Goal: Navigation & Orientation: Understand site structure

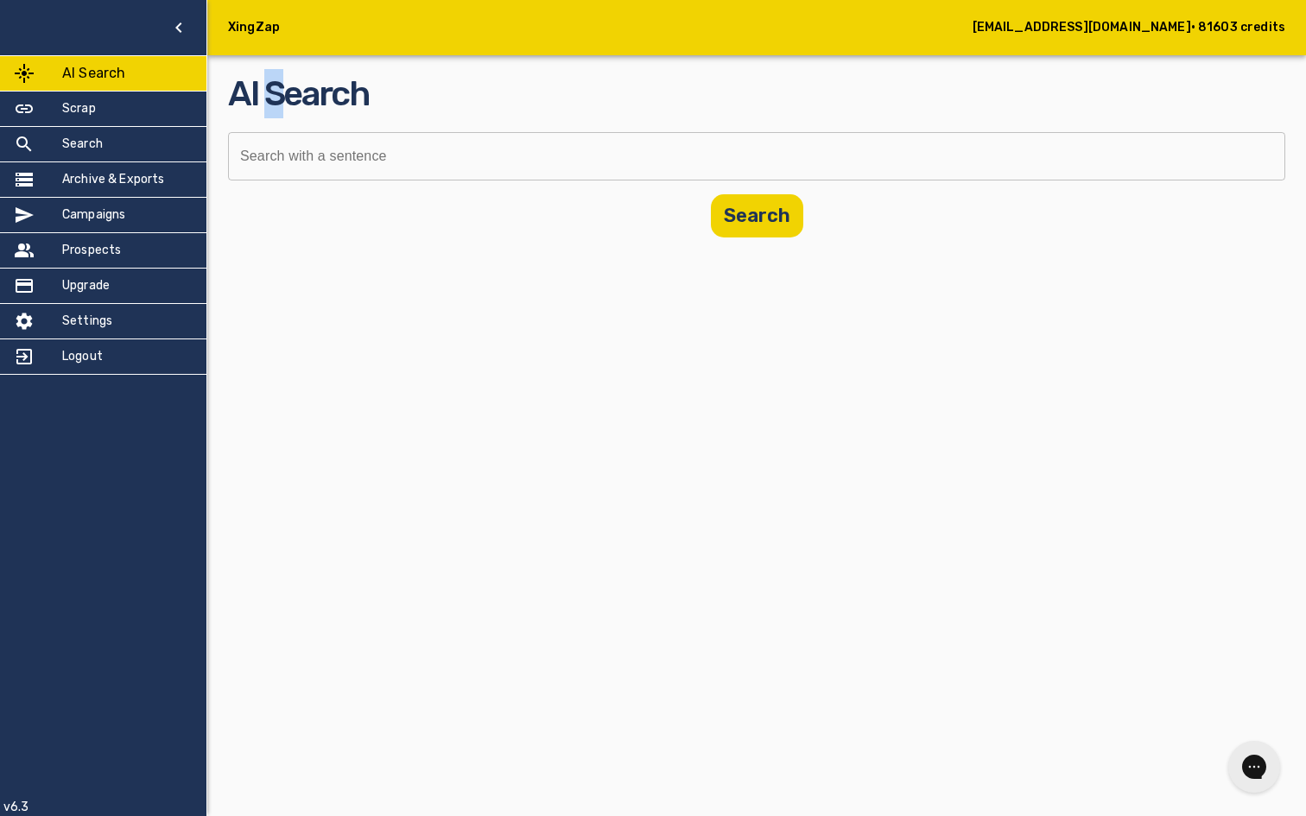
click at [274, 114] on h2 "AI Search" at bounding box center [756, 93] width 1057 height 49
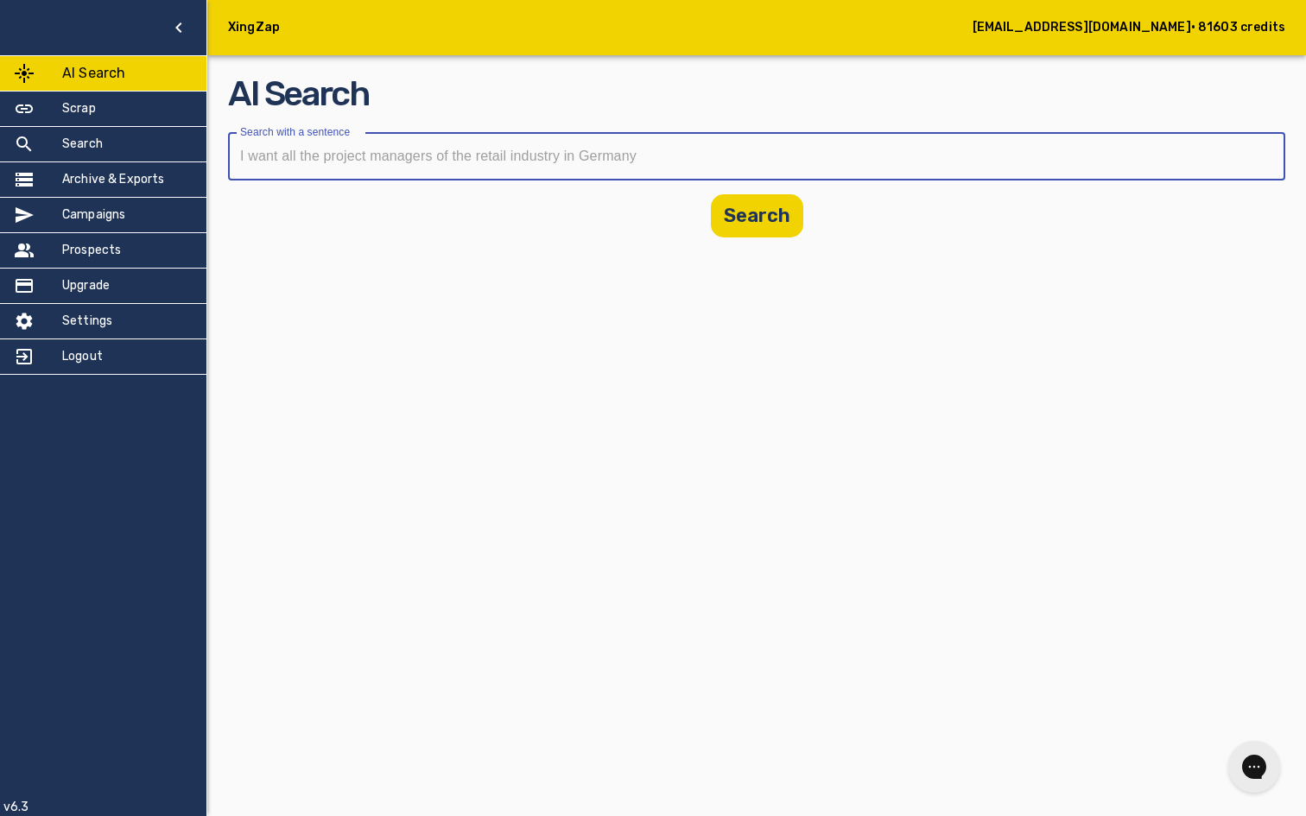
click at [333, 146] on input "text" at bounding box center [750, 156] width 1045 height 48
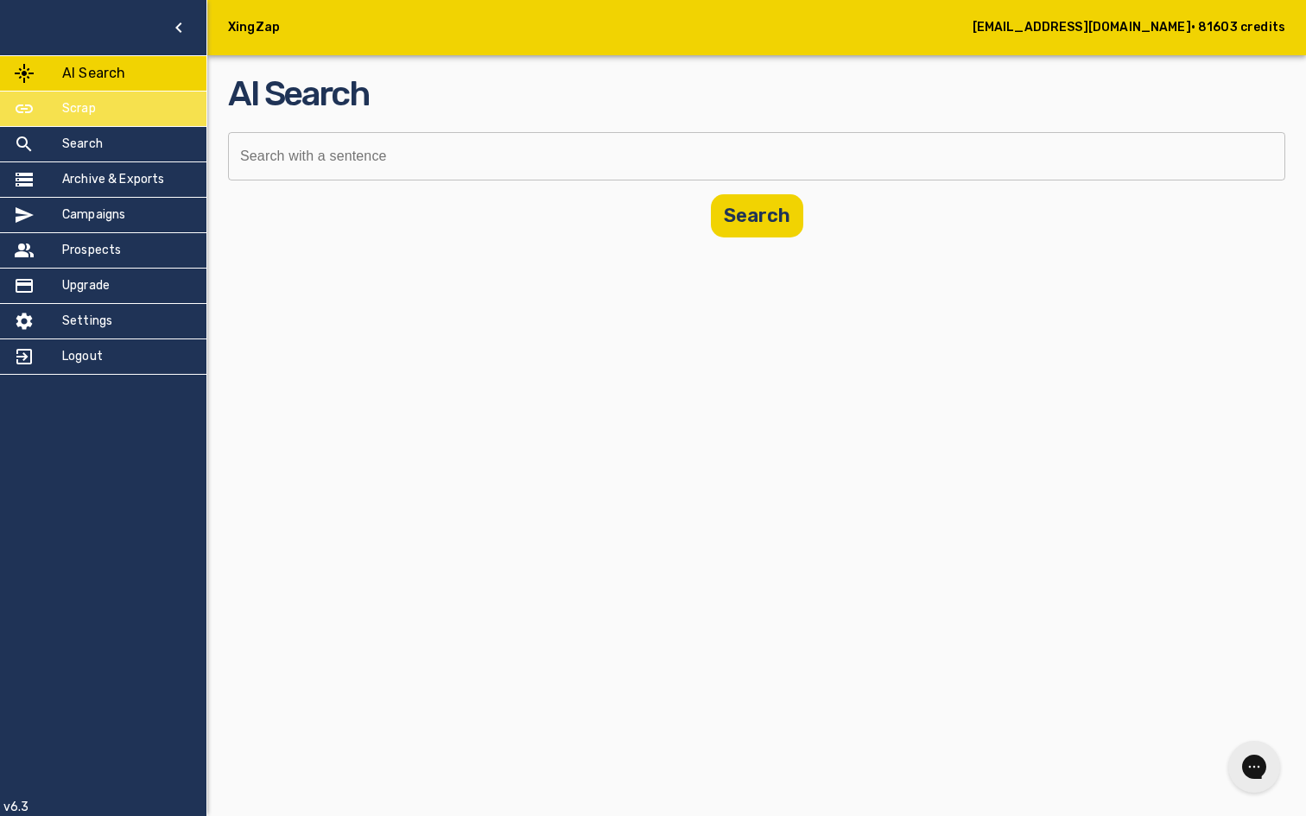
click at [37, 104] on div at bounding box center [38, 108] width 48 height 21
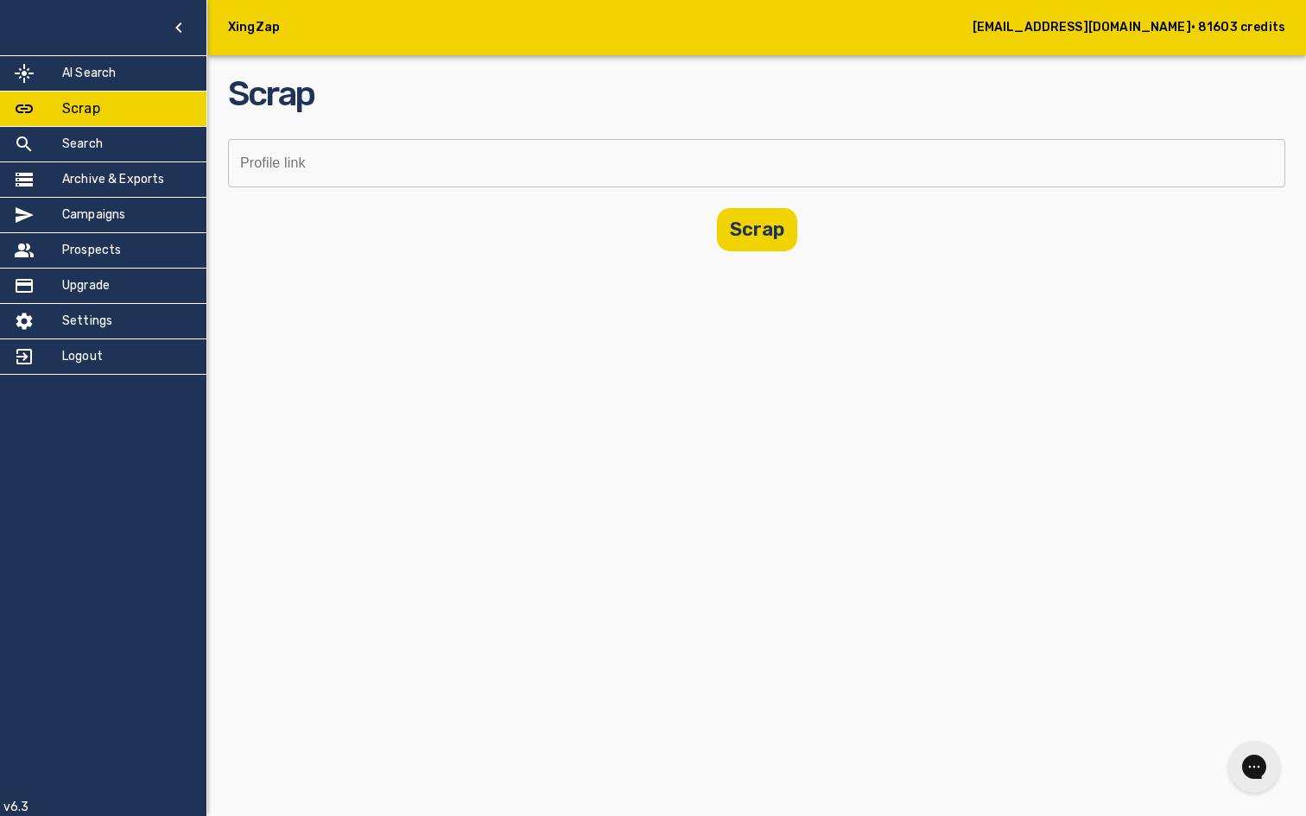
click at [80, 116] on h5 "Scrap" at bounding box center [81, 108] width 38 height 21
click at [104, 134] on div "Search" at bounding box center [103, 144] width 206 height 35
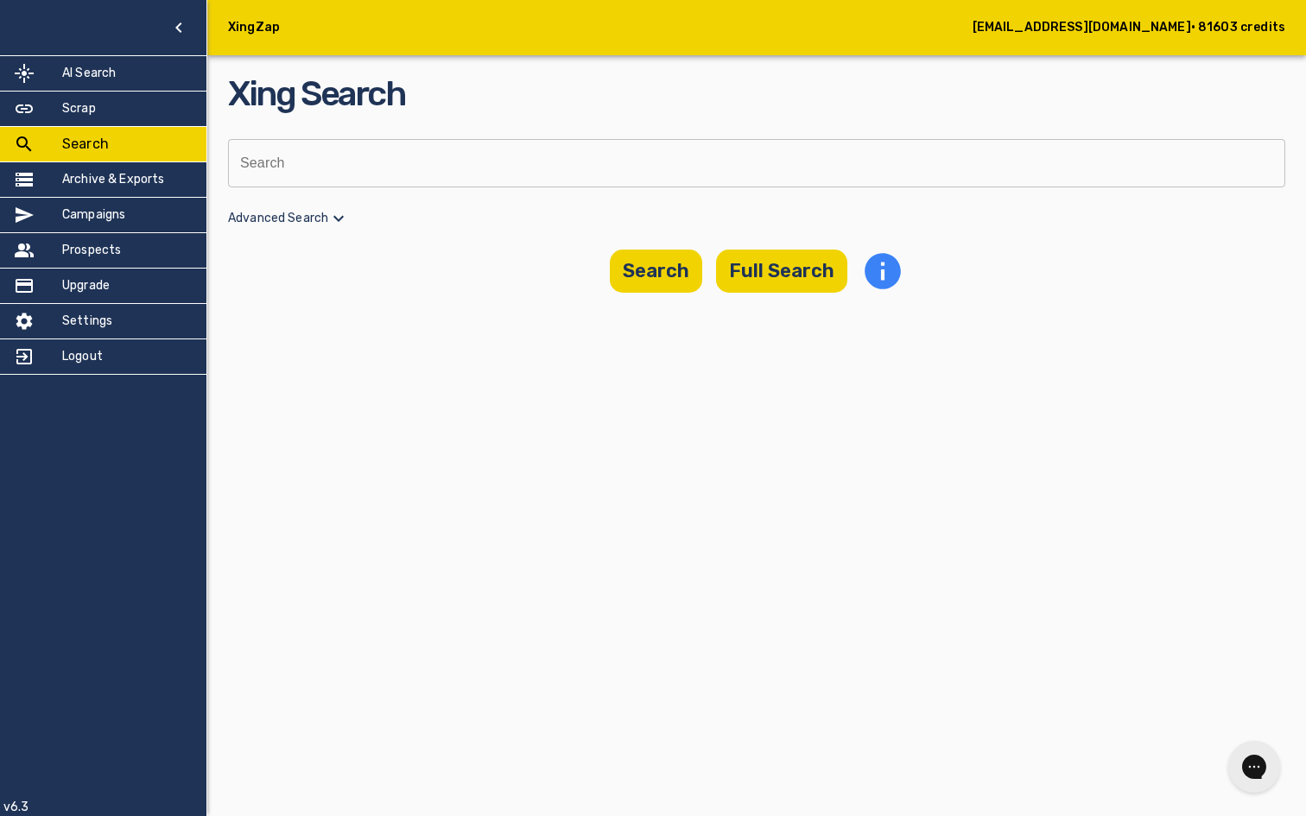
click at [138, 175] on h5 "Archive & Exports" at bounding box center [113, 179] width 103 height 17
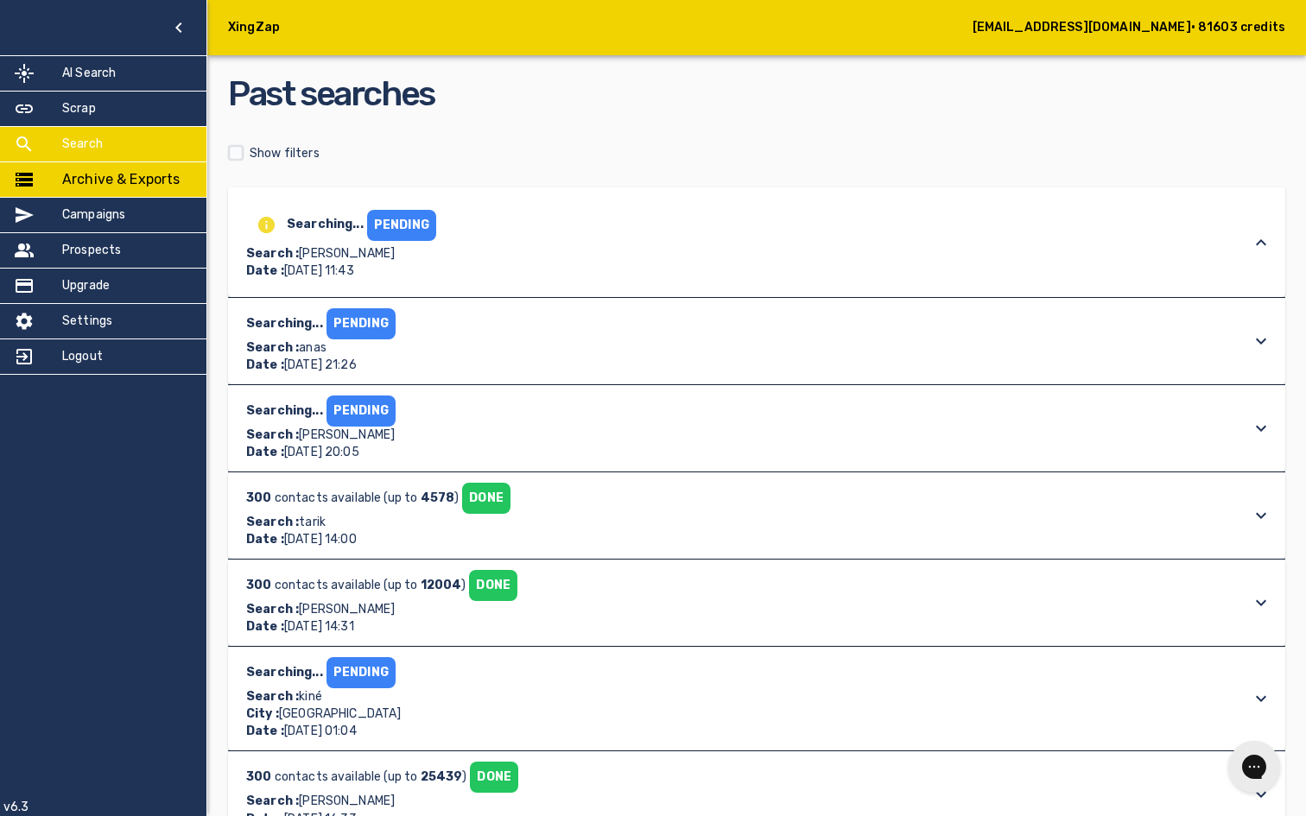
click at [108, 134] on div "Search" at bounding box center [103, 144] width 206 height 35
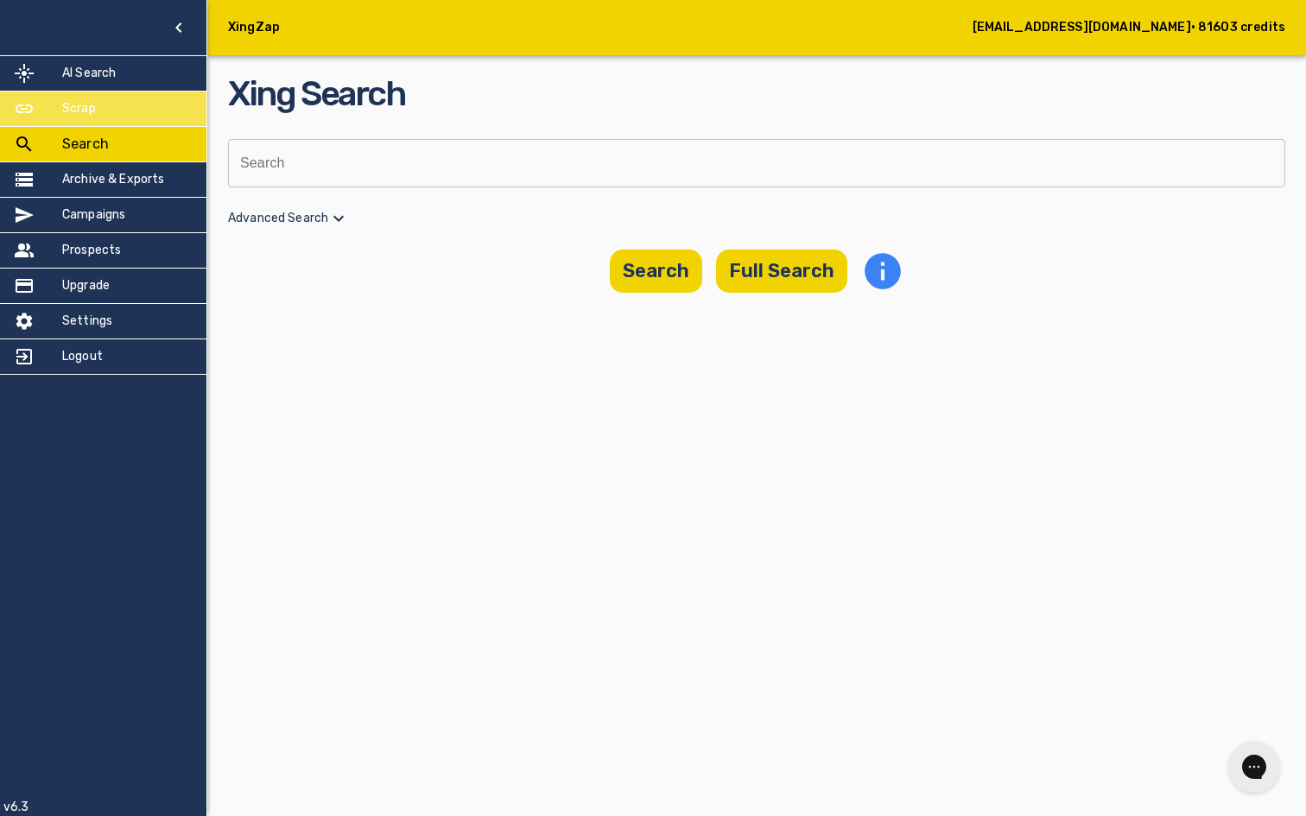
click at [104, 100] on div "Scrap" at bounding box center [103, 109] width 206 height 35
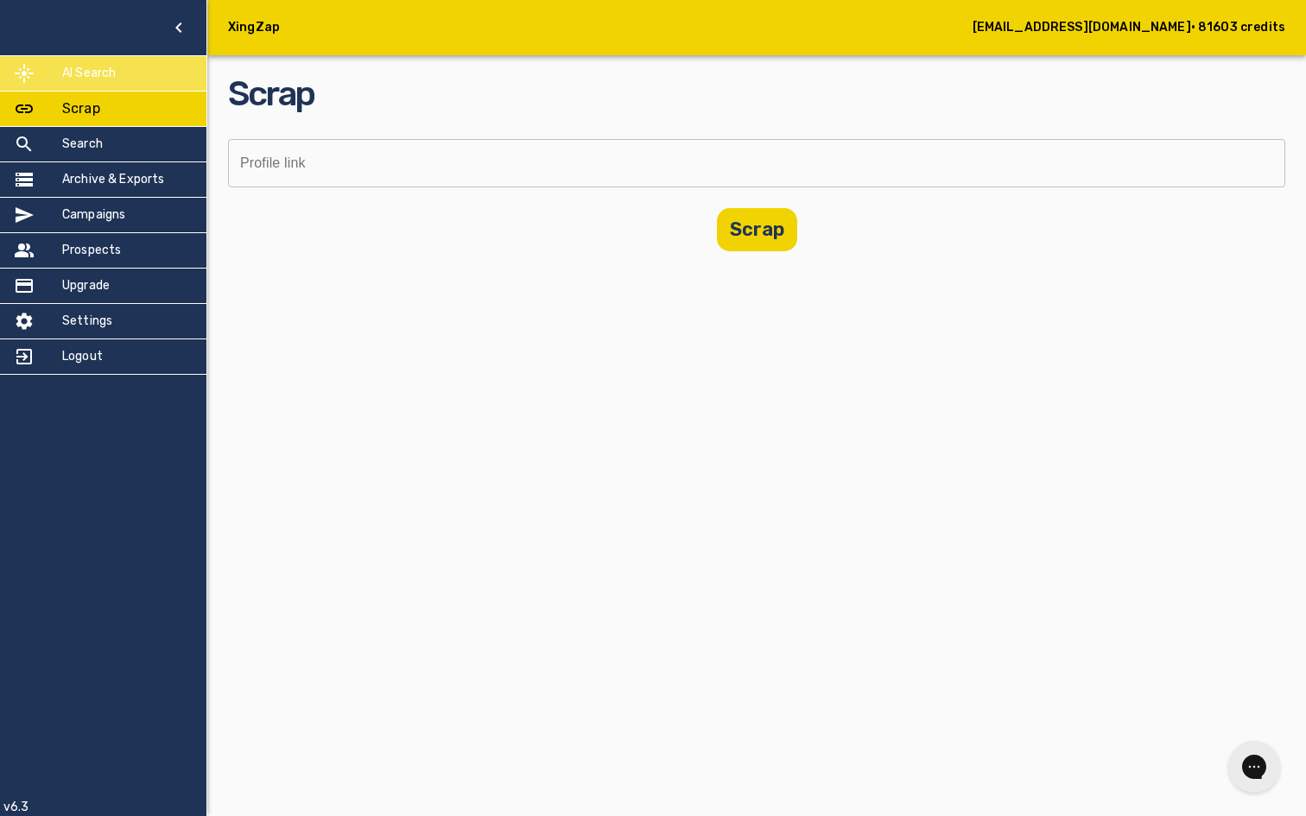
click at [134, 74] on div "AI Search" at bounding box center [103, 73] width 206 height 35
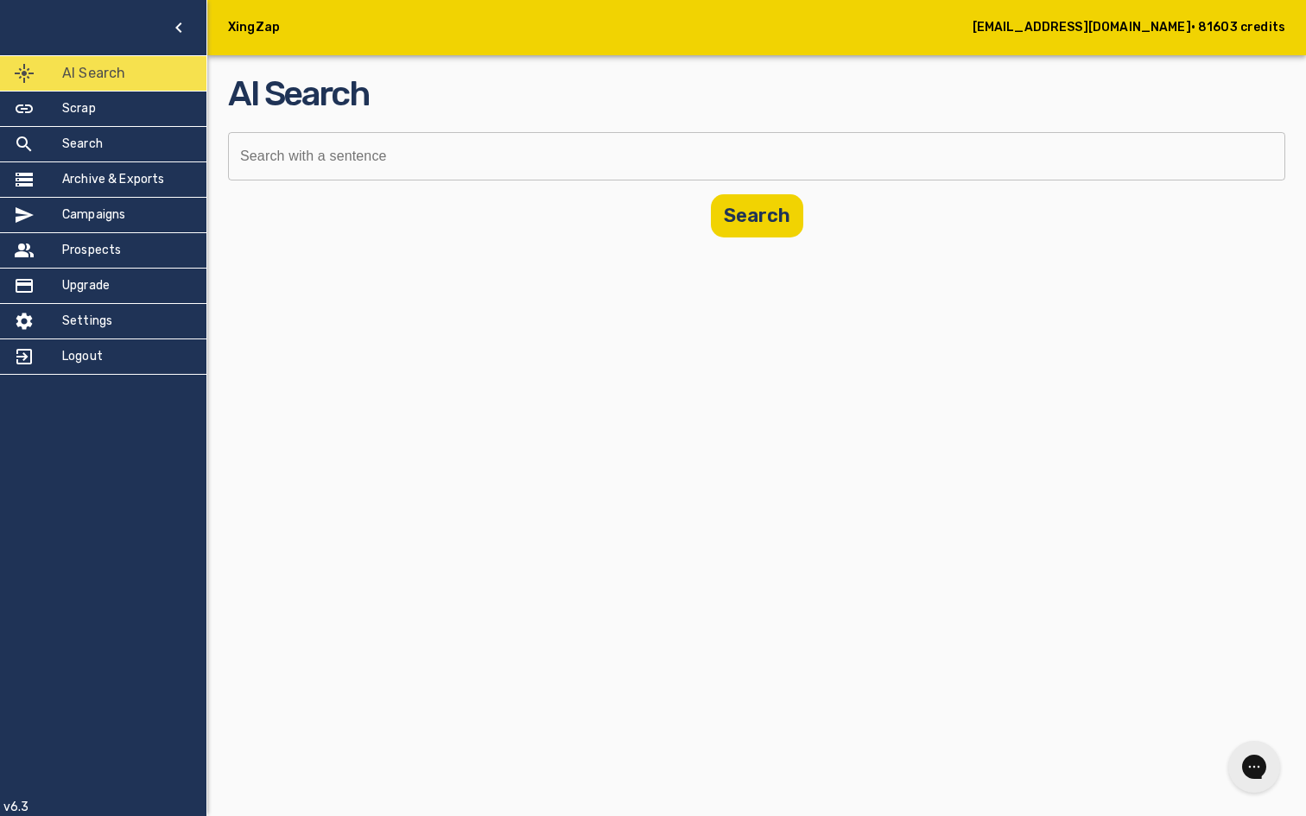
click at [133, 74] on div "AI Search" at bounding box center [103, 73] width 206 height 35
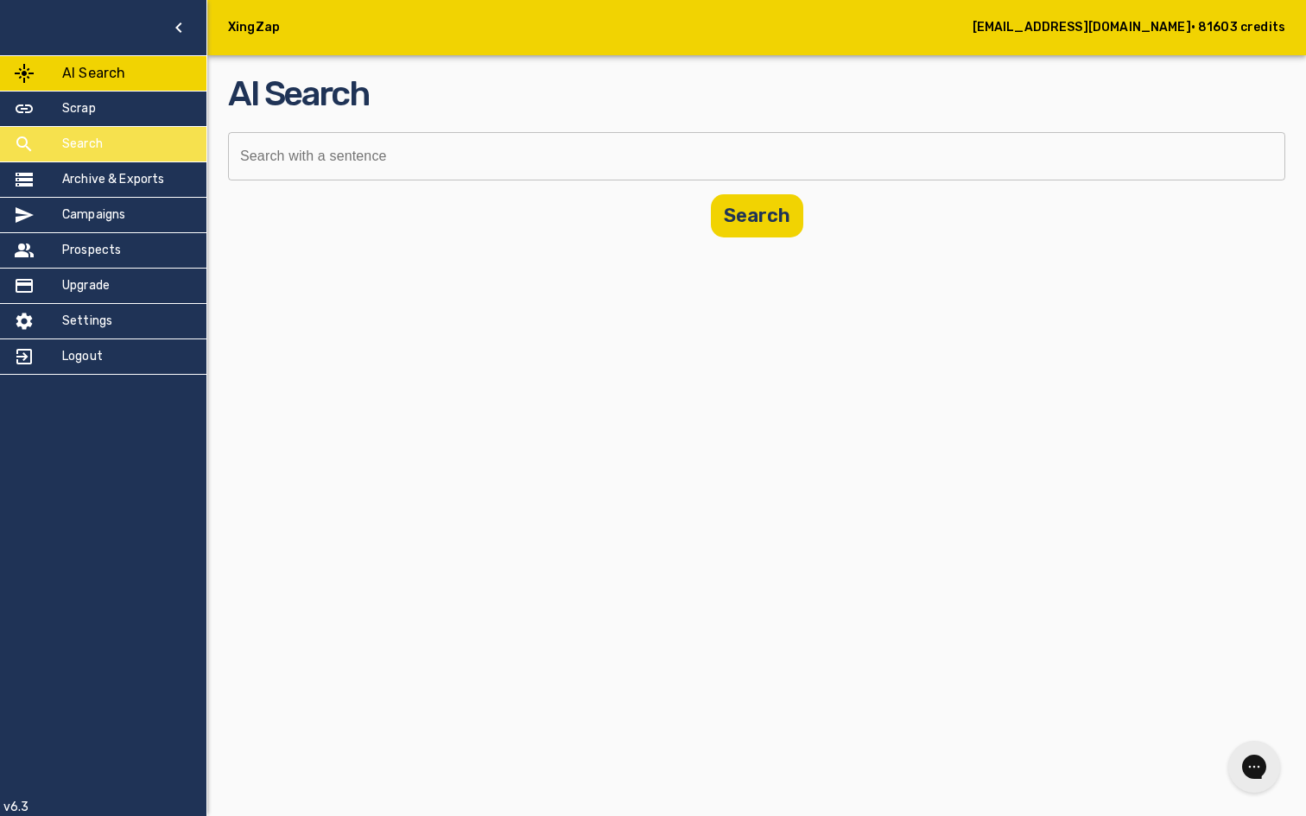
click at [133, 128] on div "Search" at bounding box center [103, 144] width 206 height 35
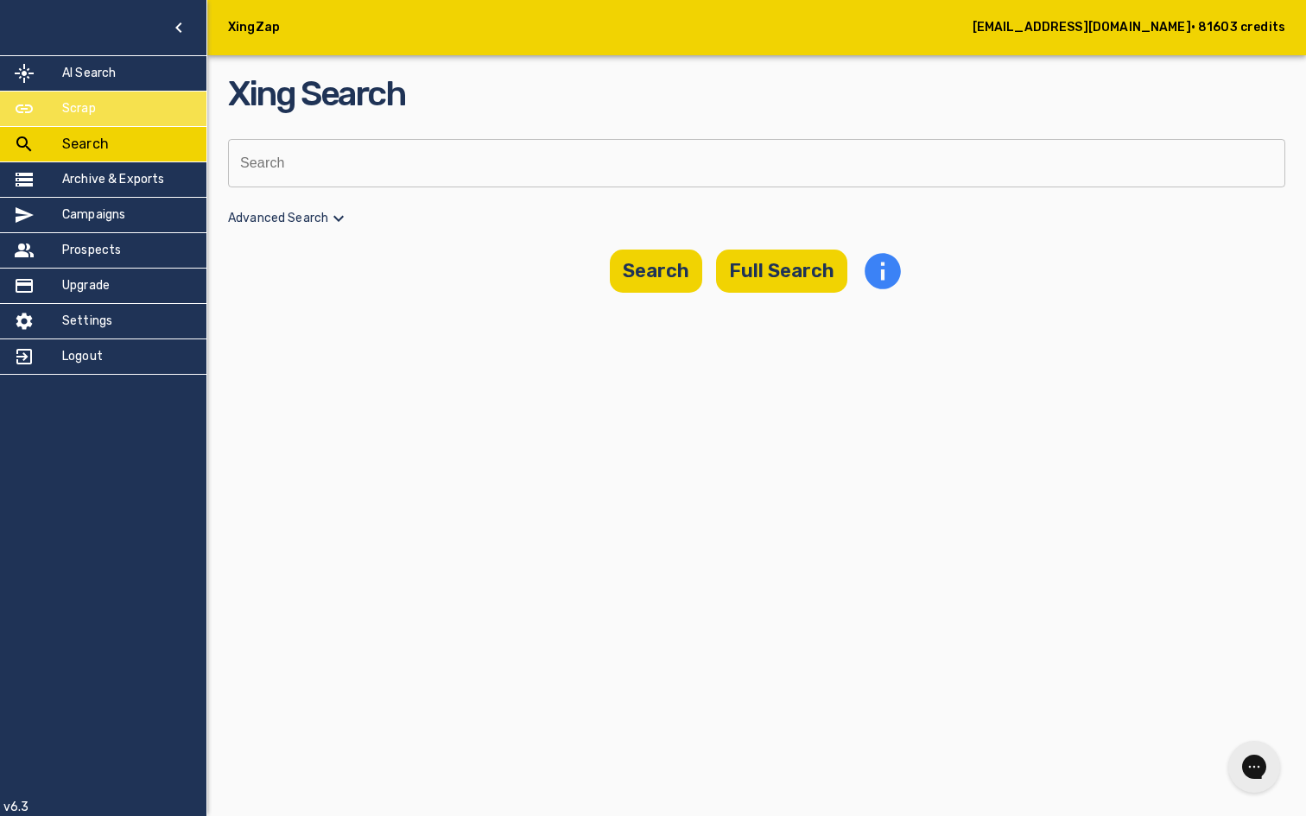
click at [118, 111] on div "Scrap" at bounding box center [103, 109] width 206 height 35
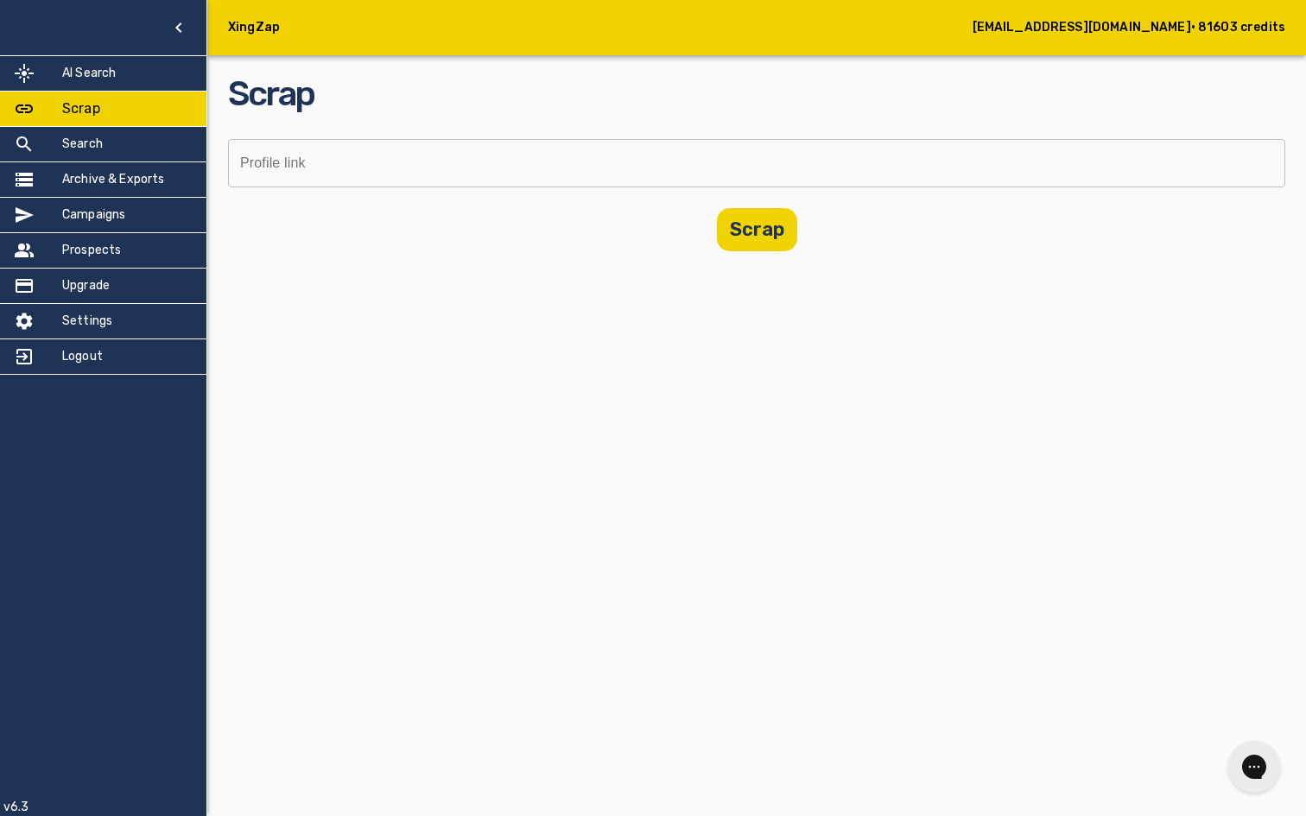
click at [137, 95] on div "Scrap" at bounding box center [103, 109] width 206 height 35
click at [137, 89] on div "AI Search" at bounding box center [103, 73] width 206 height 35
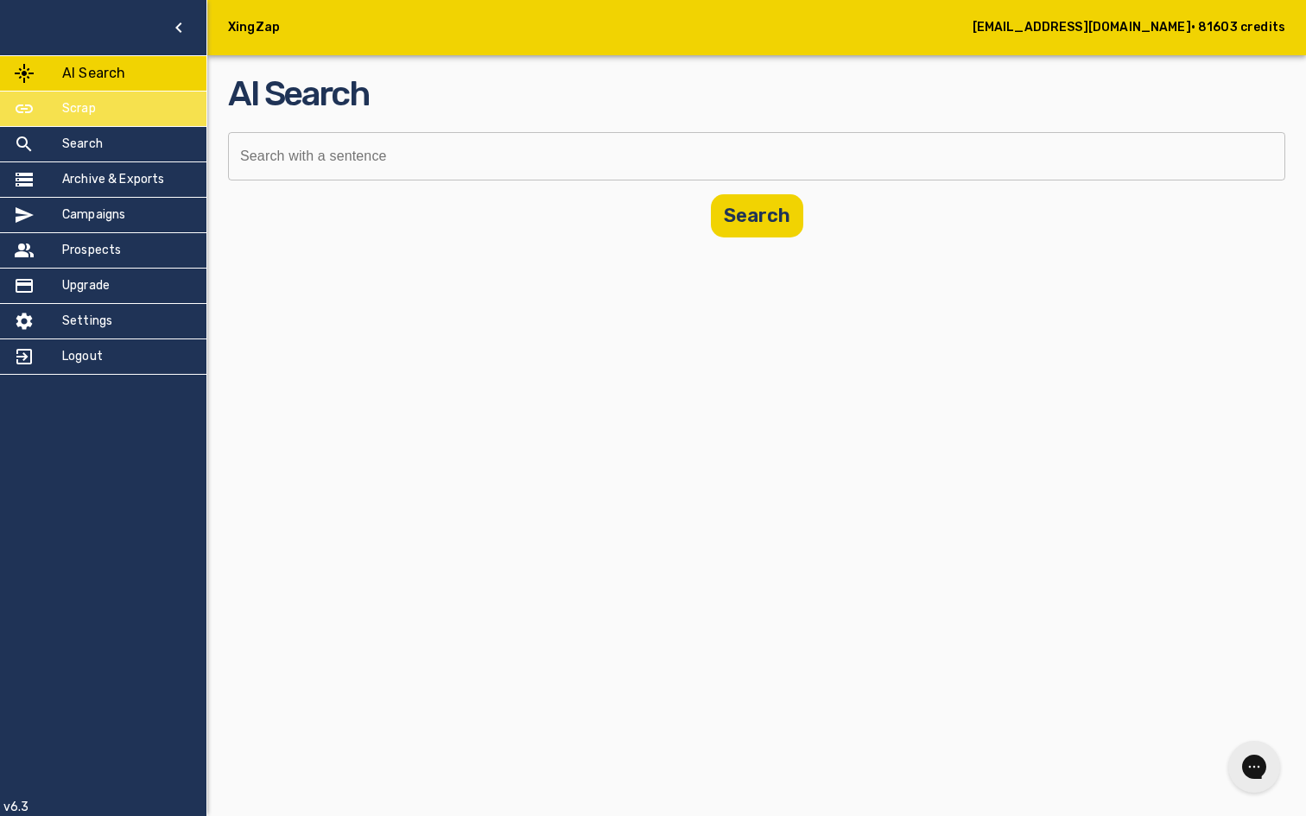
click at [138, 106] on div "Scrap" at bounding box center [103, 109] width 206 height 35
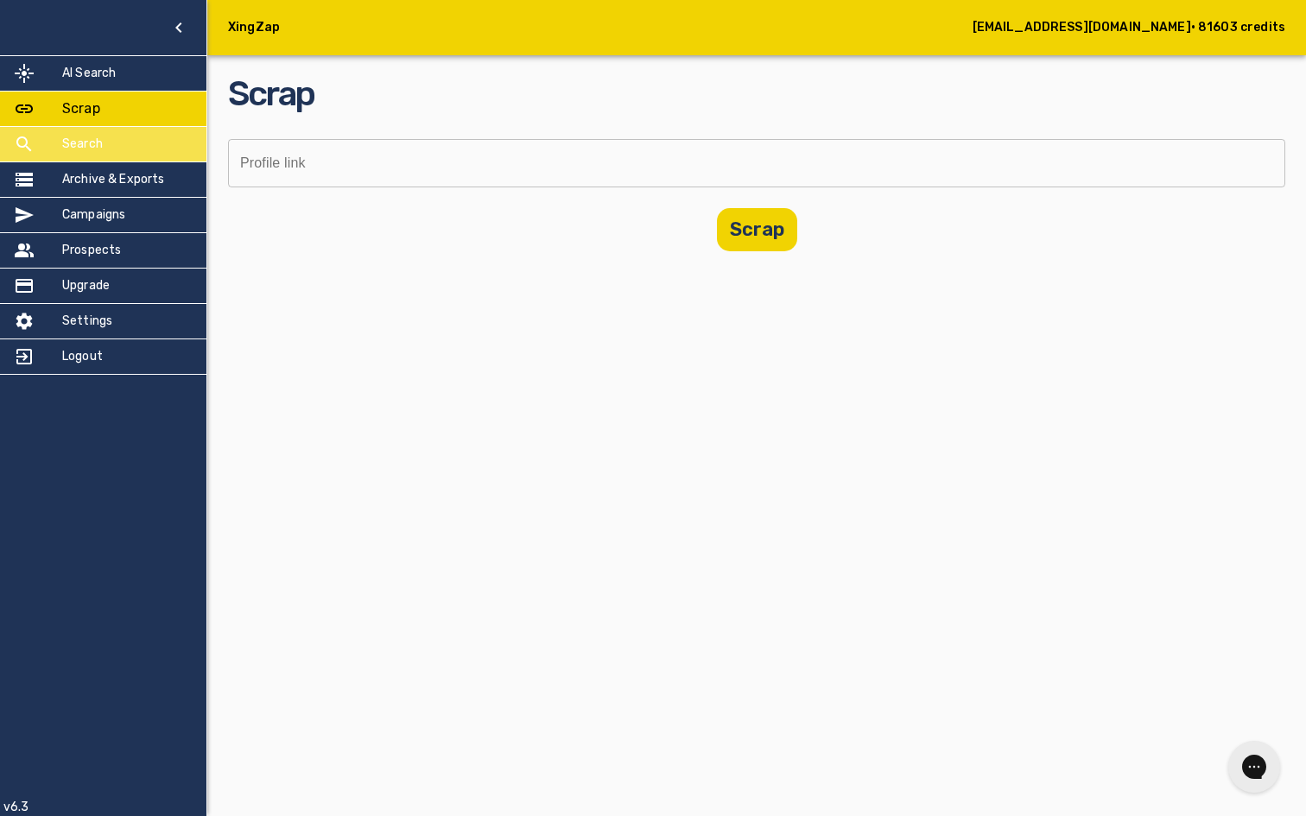
click at [138, 135] on div "Search" at bounding box center [103, 144] width 206 height 35
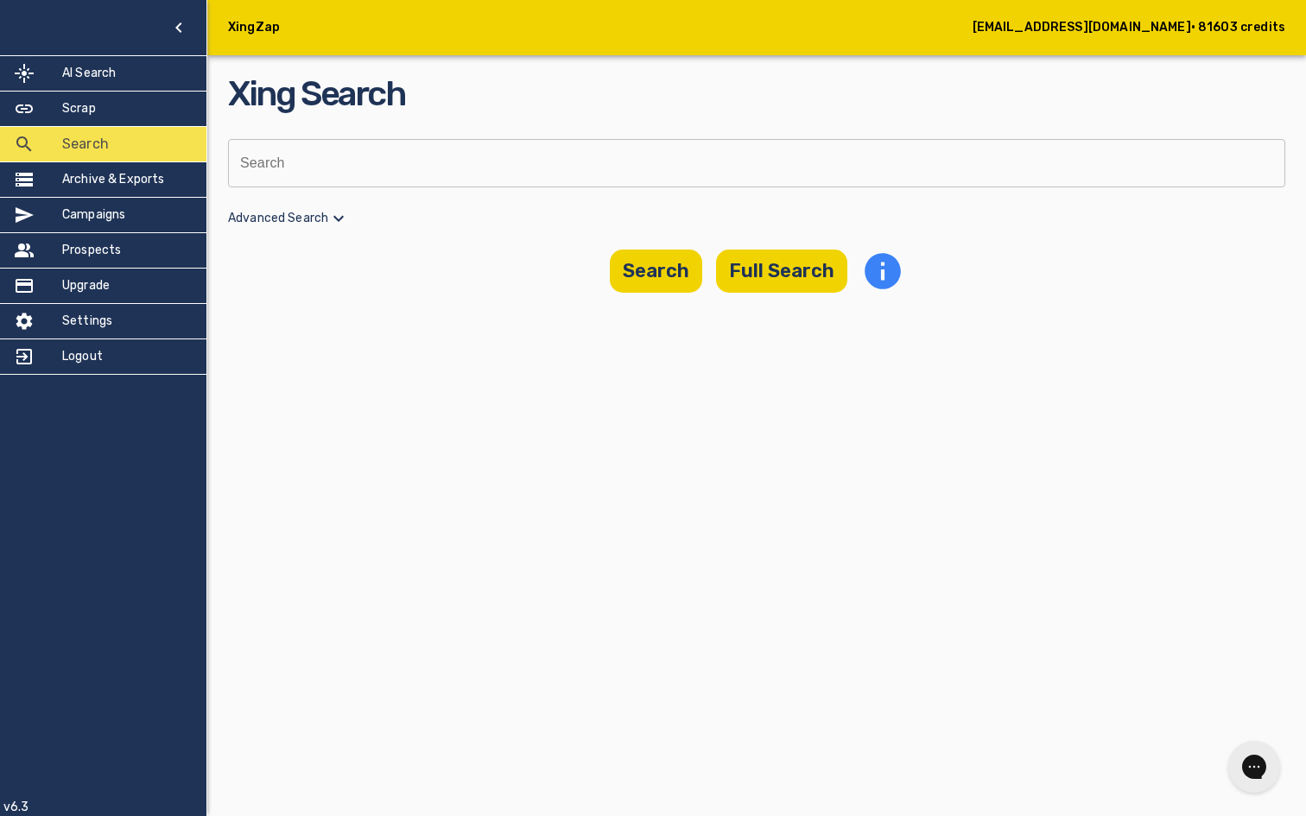
click at [138, 150] on div "Search" at bounding box center [103, 144] width 206 height 35
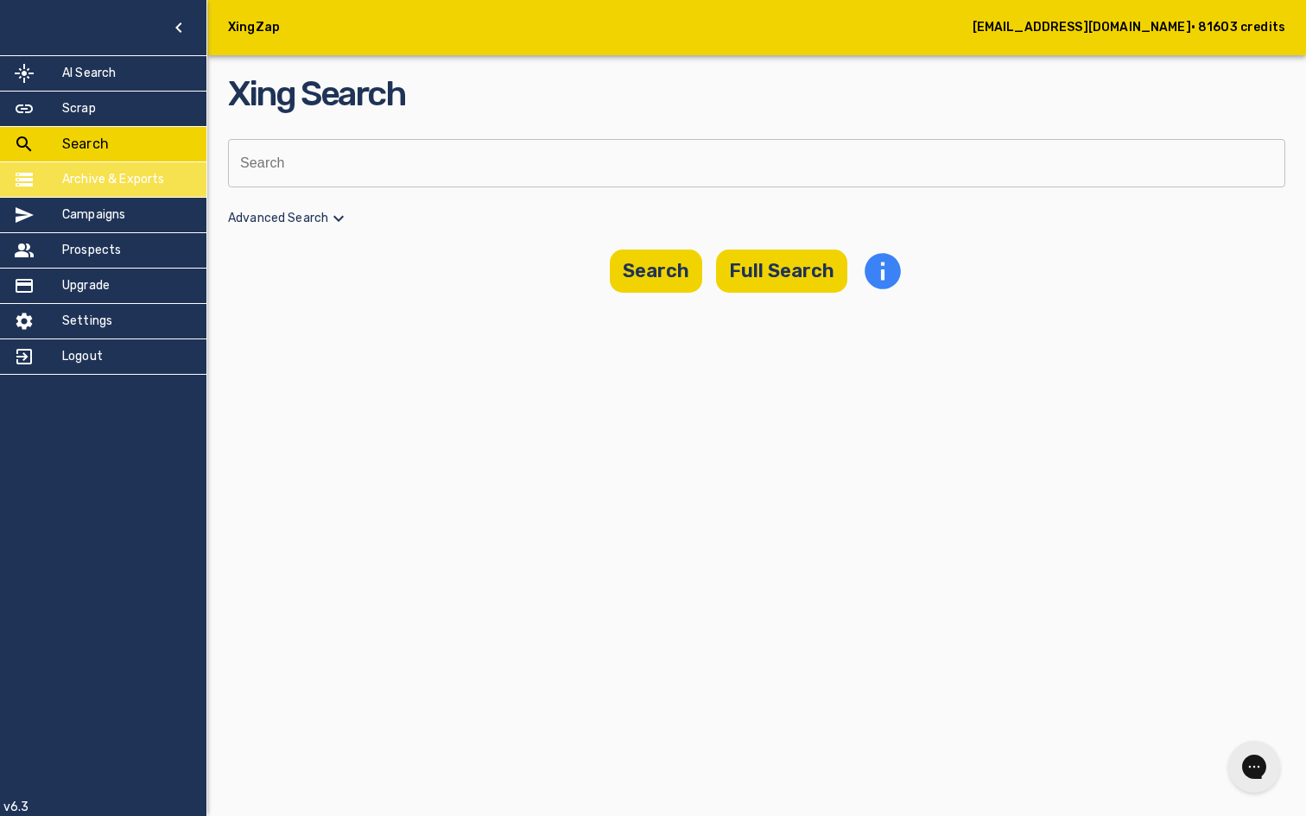
click at [138, 181] on h5 "Archive & Exports" at bounding box center [113, 179] width 103 height 17
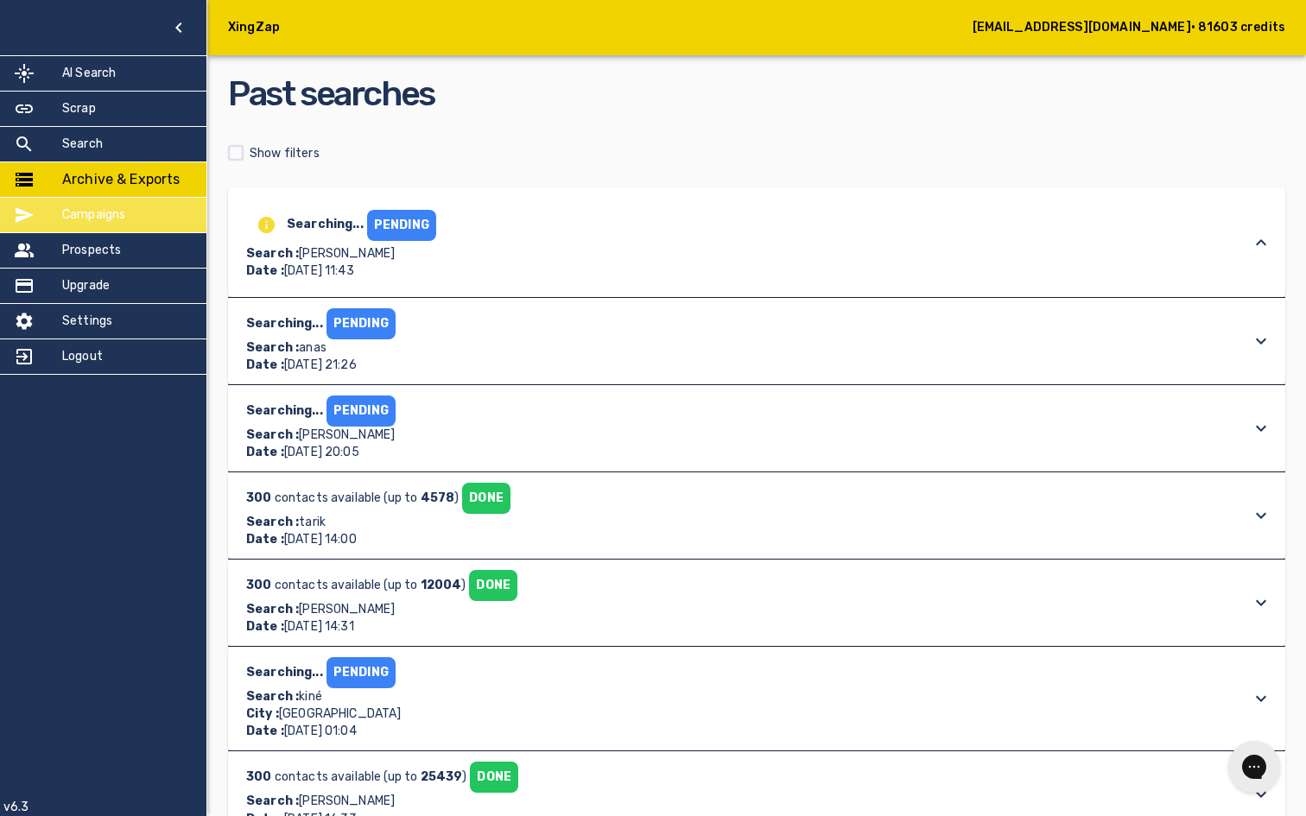
click at [141, 215] on div "Campaigns" at bounding box center [103, 215] width 206 height 35
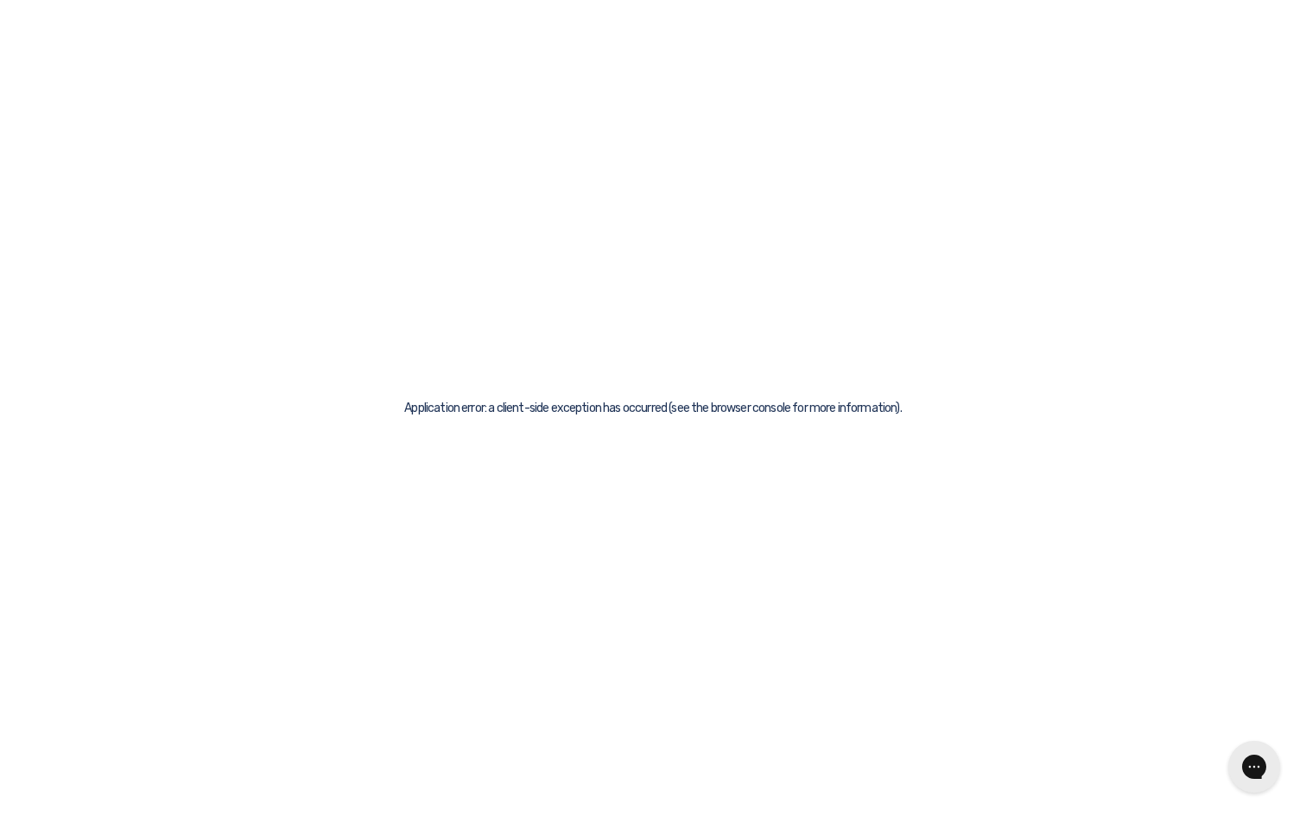
click at [141, 240] on div "Application error: a client-side exception has occurred (see the browser consol…" at bounding box center [653, 408] width 1306 height 816
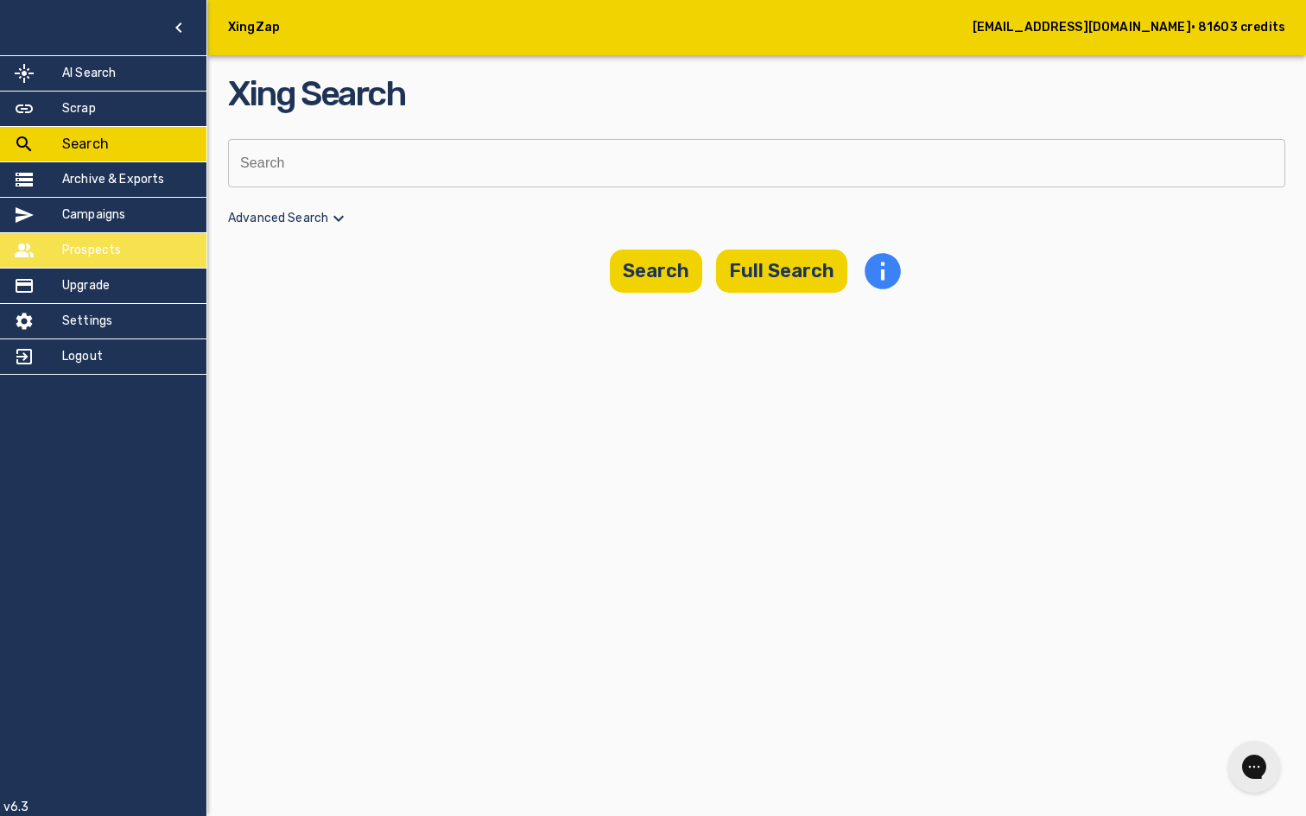
click at [120, 249] on div "Prospects" at bounding box center [103, 250] width 206 height 35
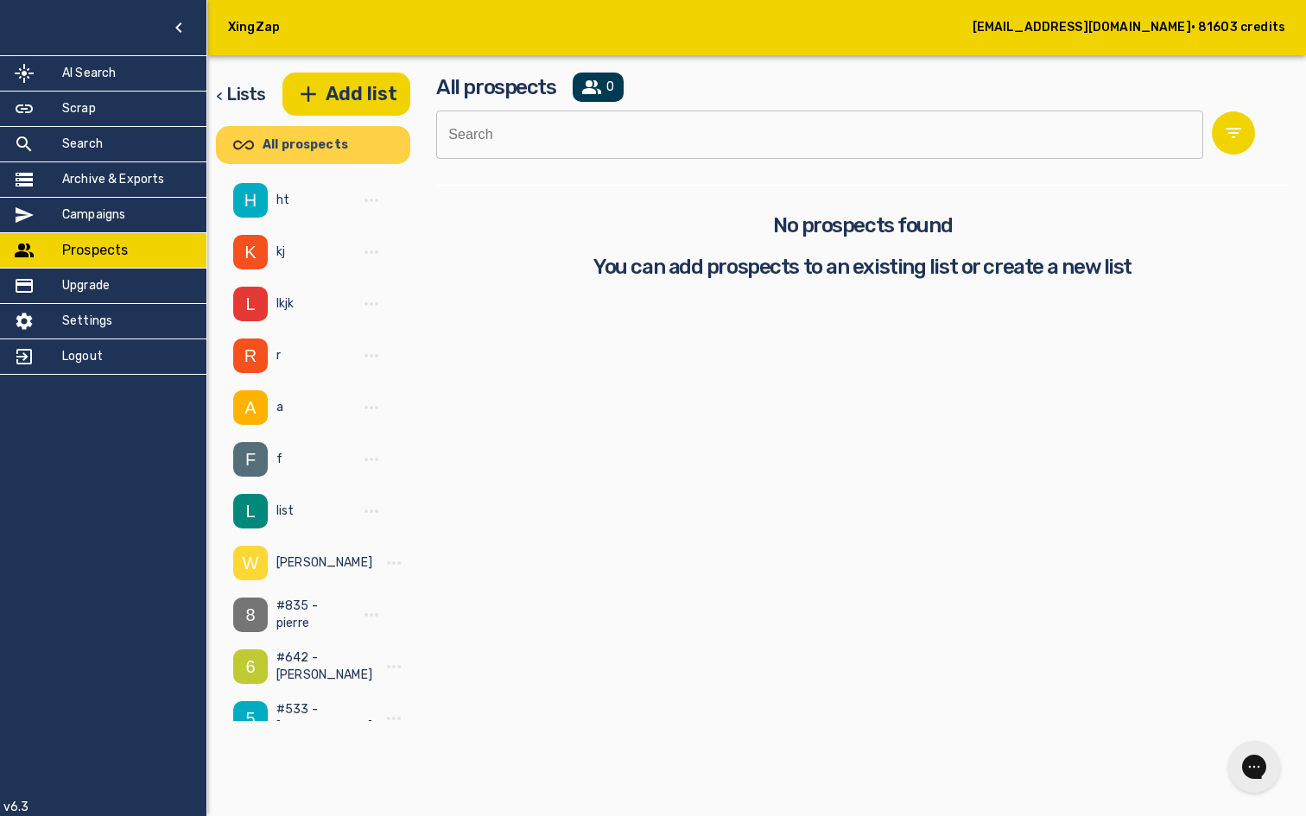
click at [115, 283] on div "Upgrade" at bounding box center [103, 286] width 206 height 35
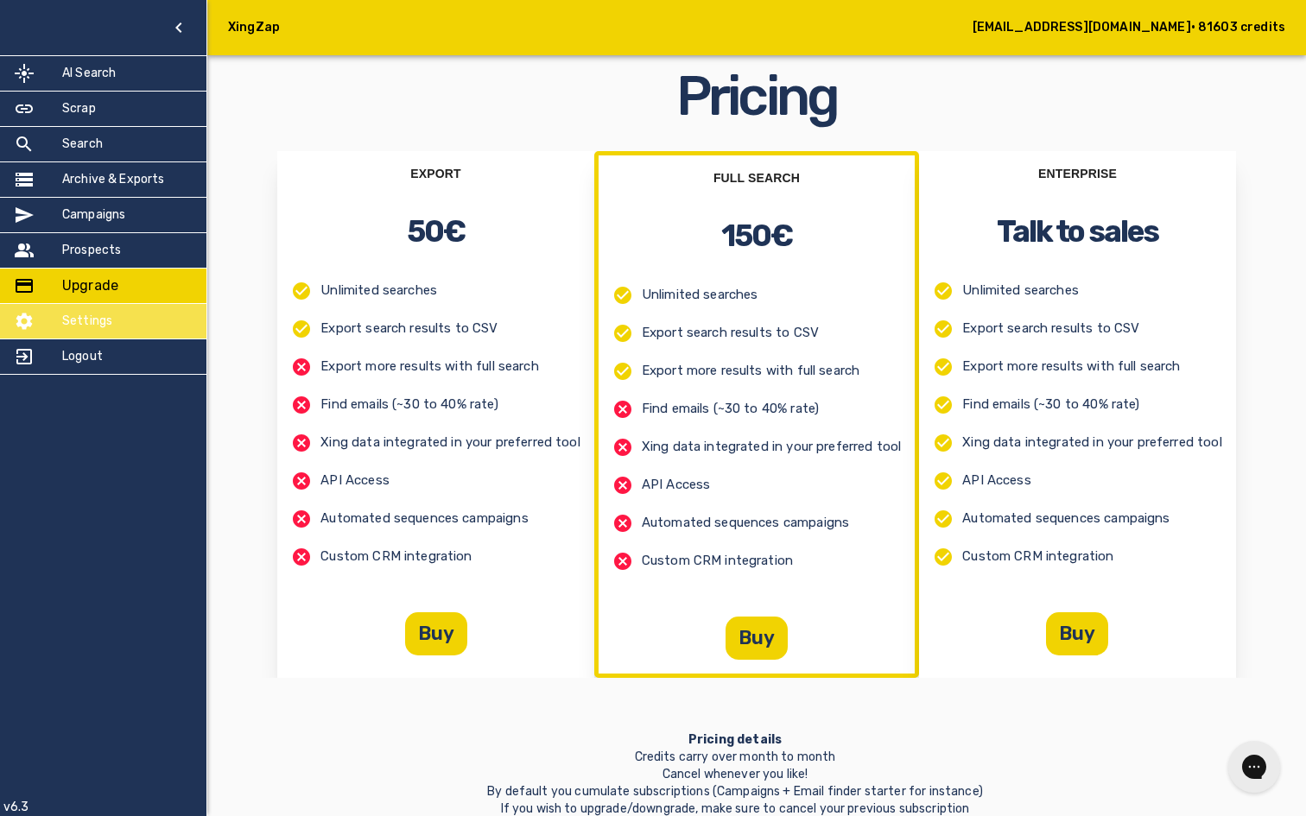
click at [110, 313] on h5 "Settings" at bounding box center [87, 321] width 50 height 17
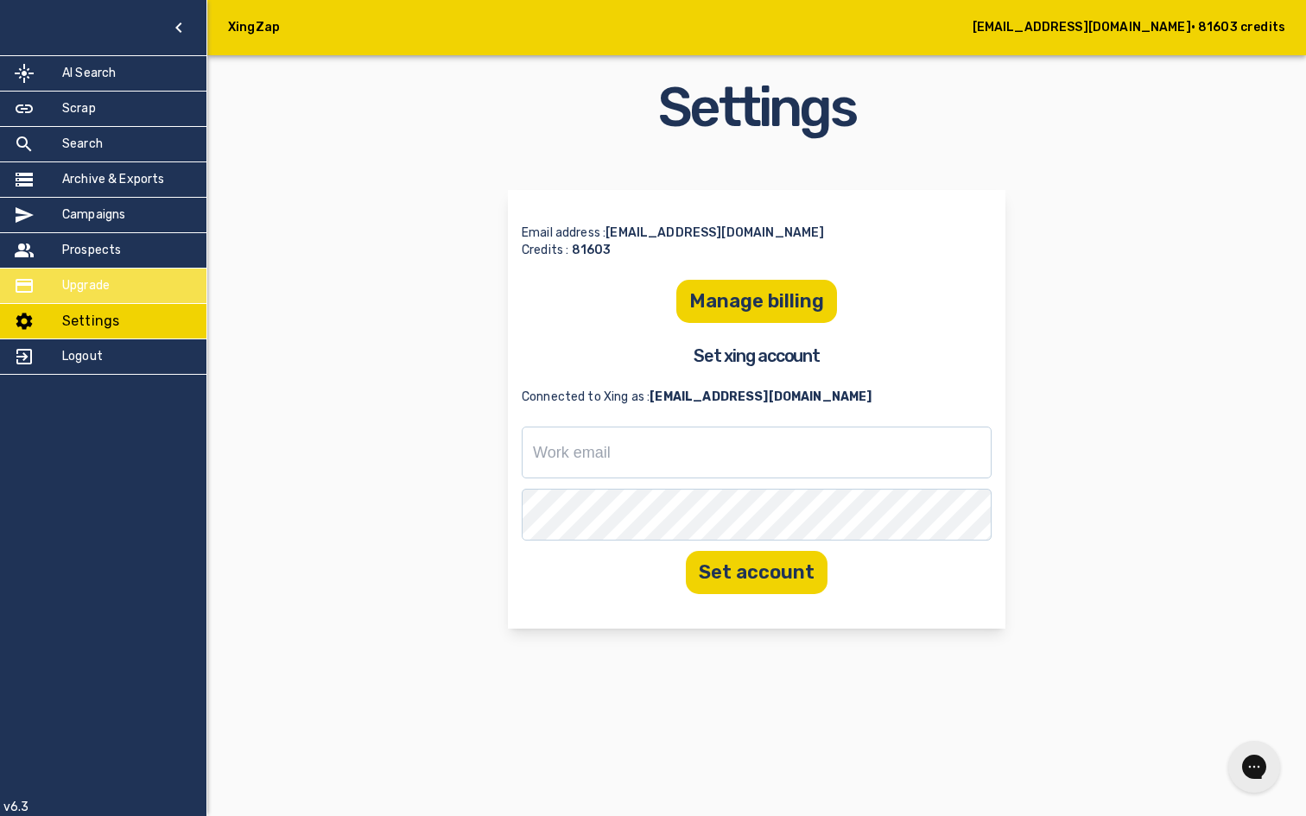
click at [110, 288] on h5 "Upgrade" at bounding box center [86, 285] width 48 height 17
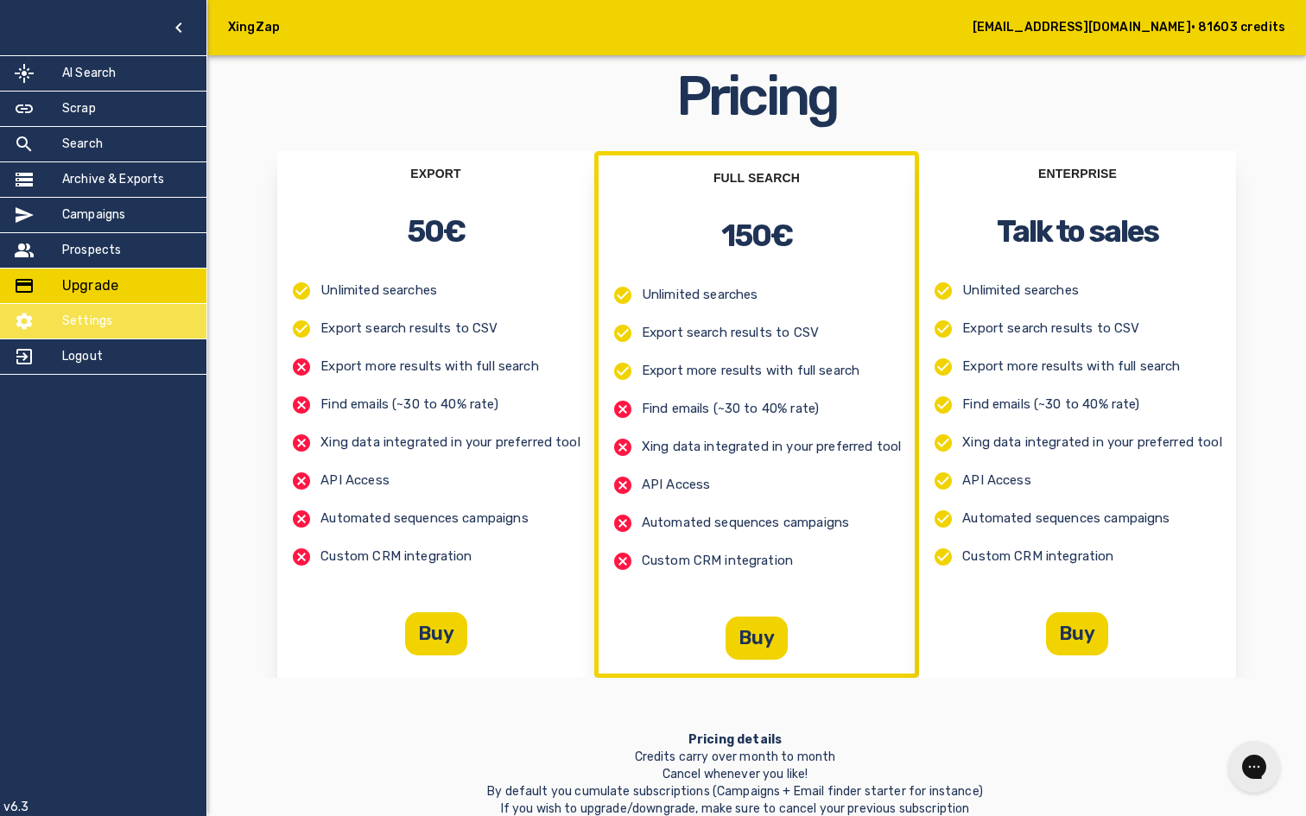
click at [102, 323] on h5 "Settings" at bounding box center [87, 321] width 50 height 17
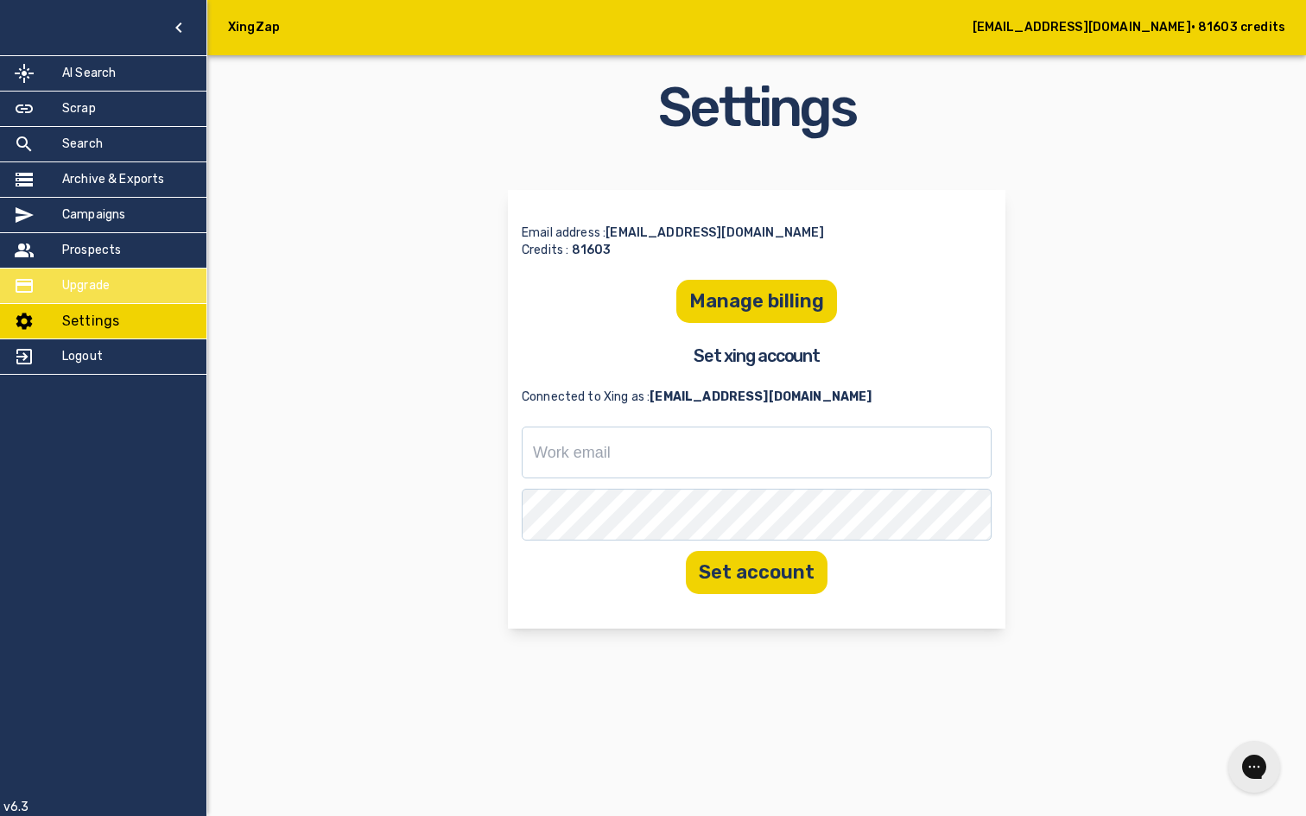
click at [107, 300] on div "Upgrade" at bounding box center [103, 286] width 206 height 35
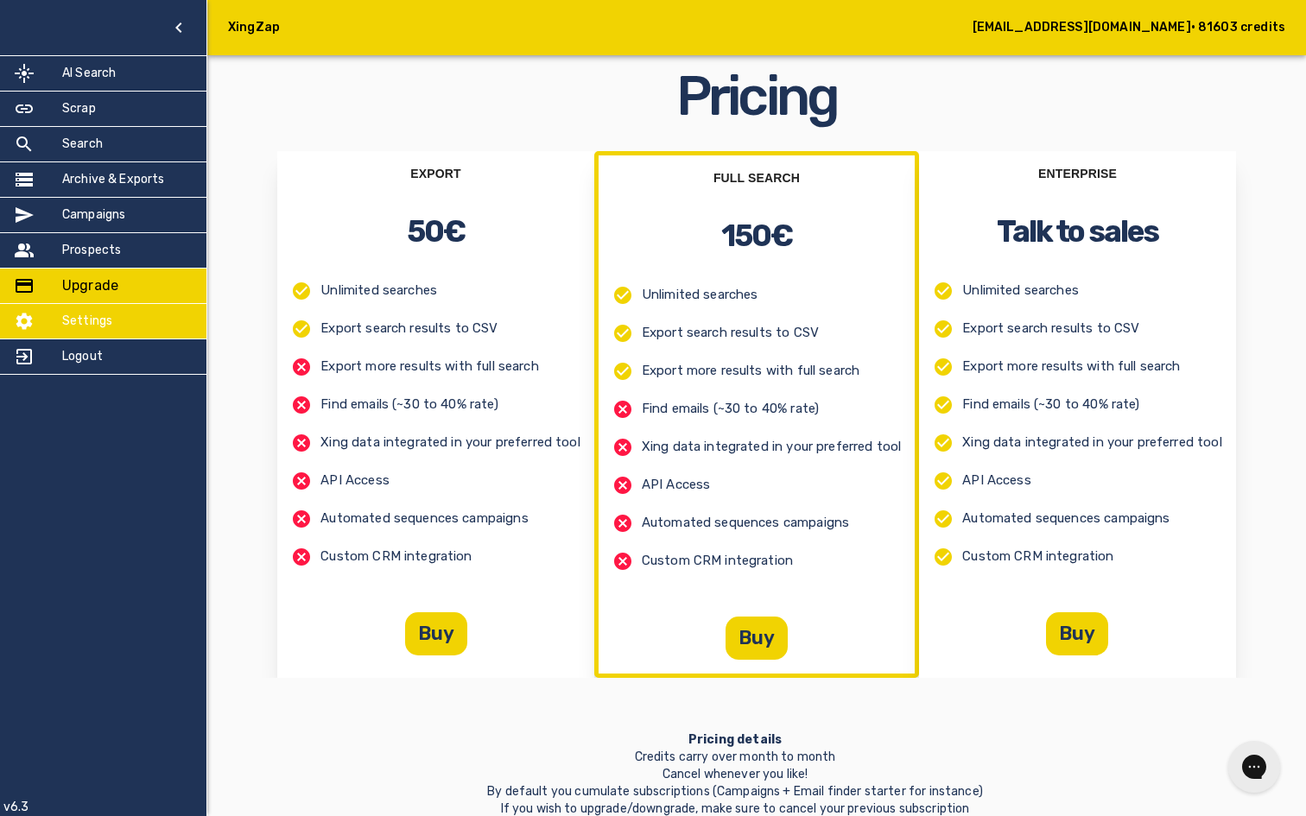
click at [107, 315] on h5 "Settings" at bounding box center [87, 321] width 50 height 17
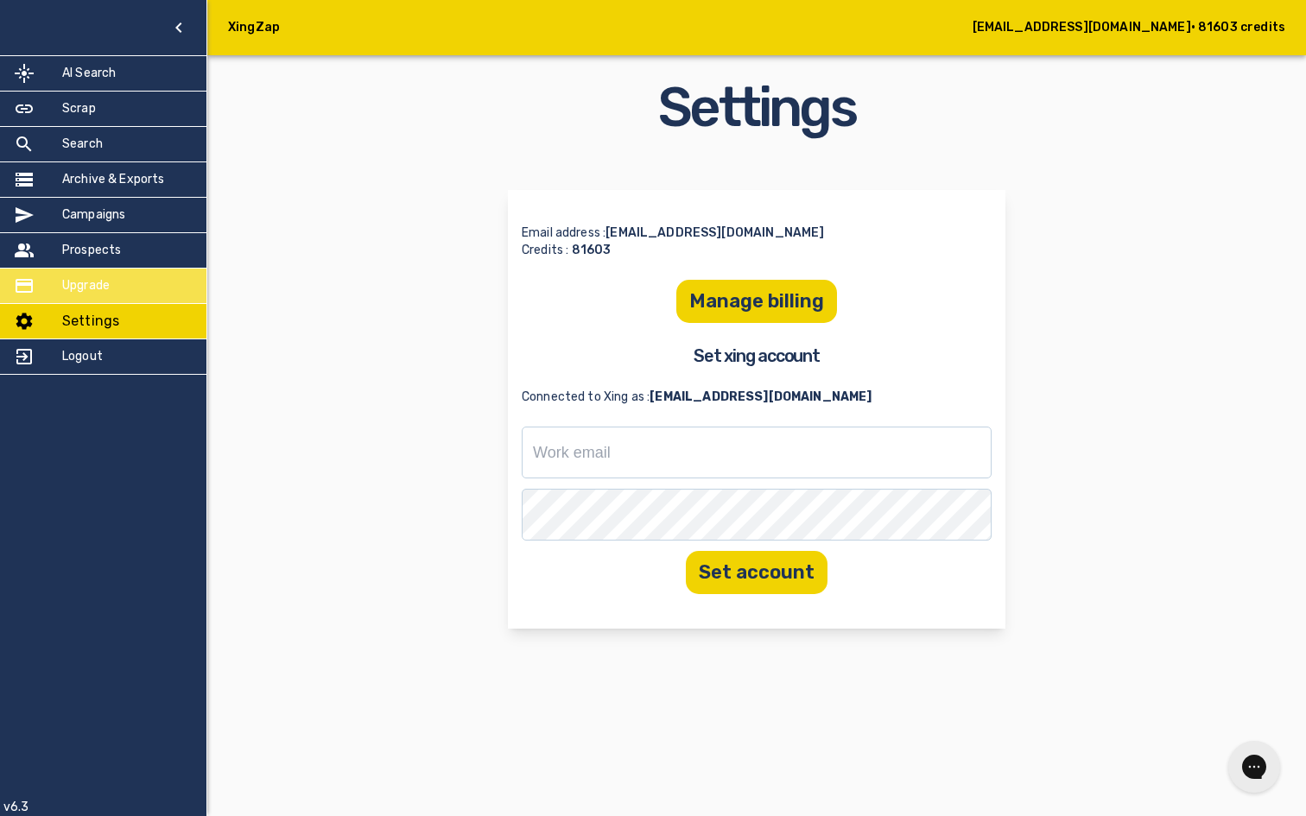
click at [104, 288] on h5 "Upgrade" at bounding box center [86, 285] width 48 height 17
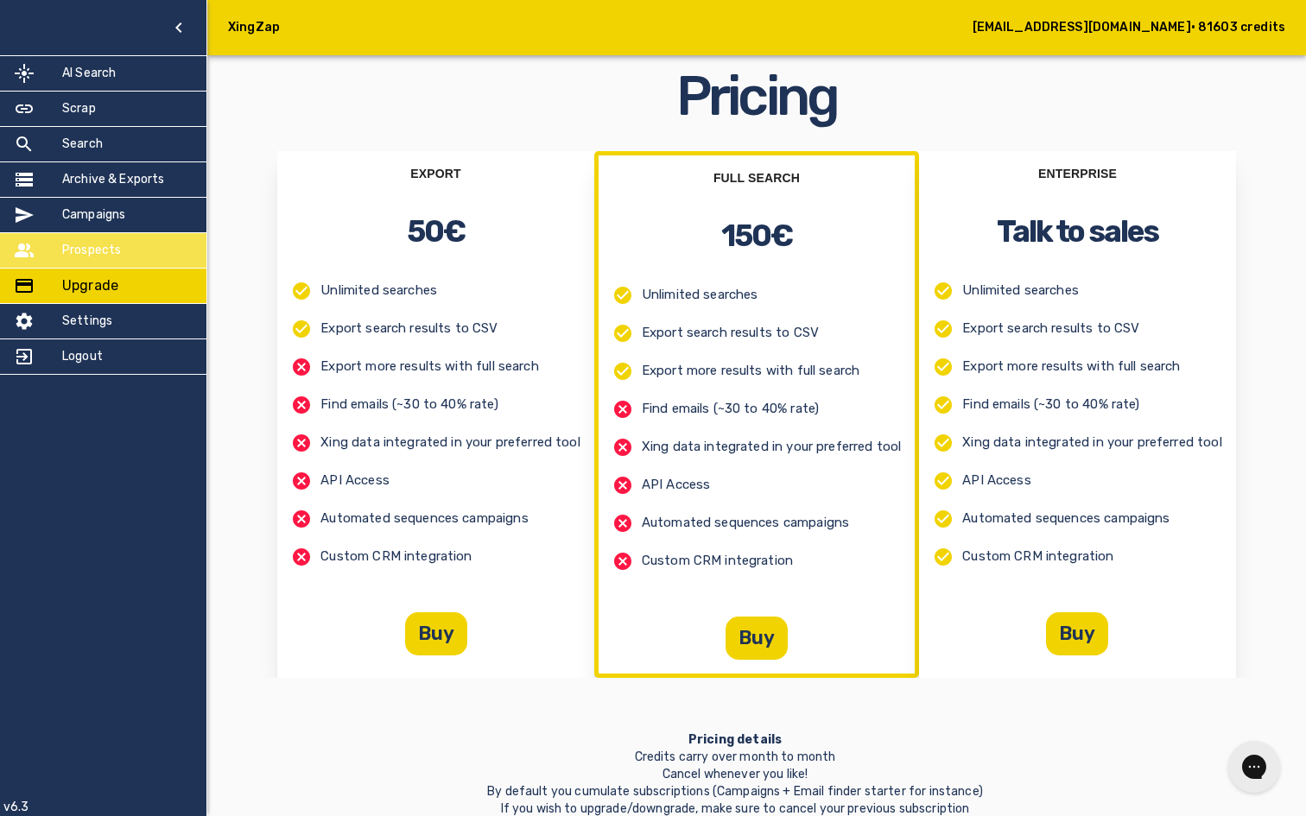
click at [104, 257] on h5 "Prospects" at bounding box center [91, 250] width 59 height 17
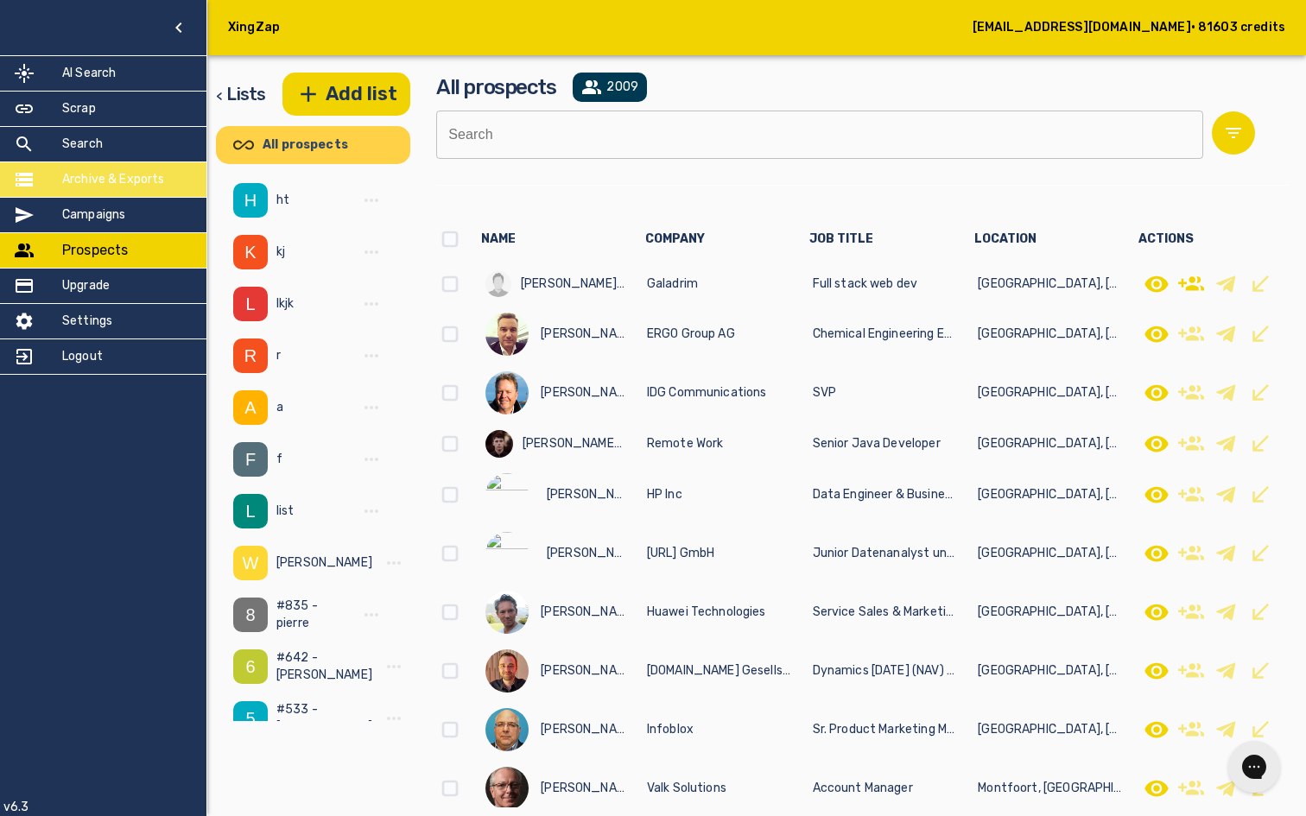
click at [132, 192] on div "Archive & Exports" at bounding box center [103, 179] width 206 height 35
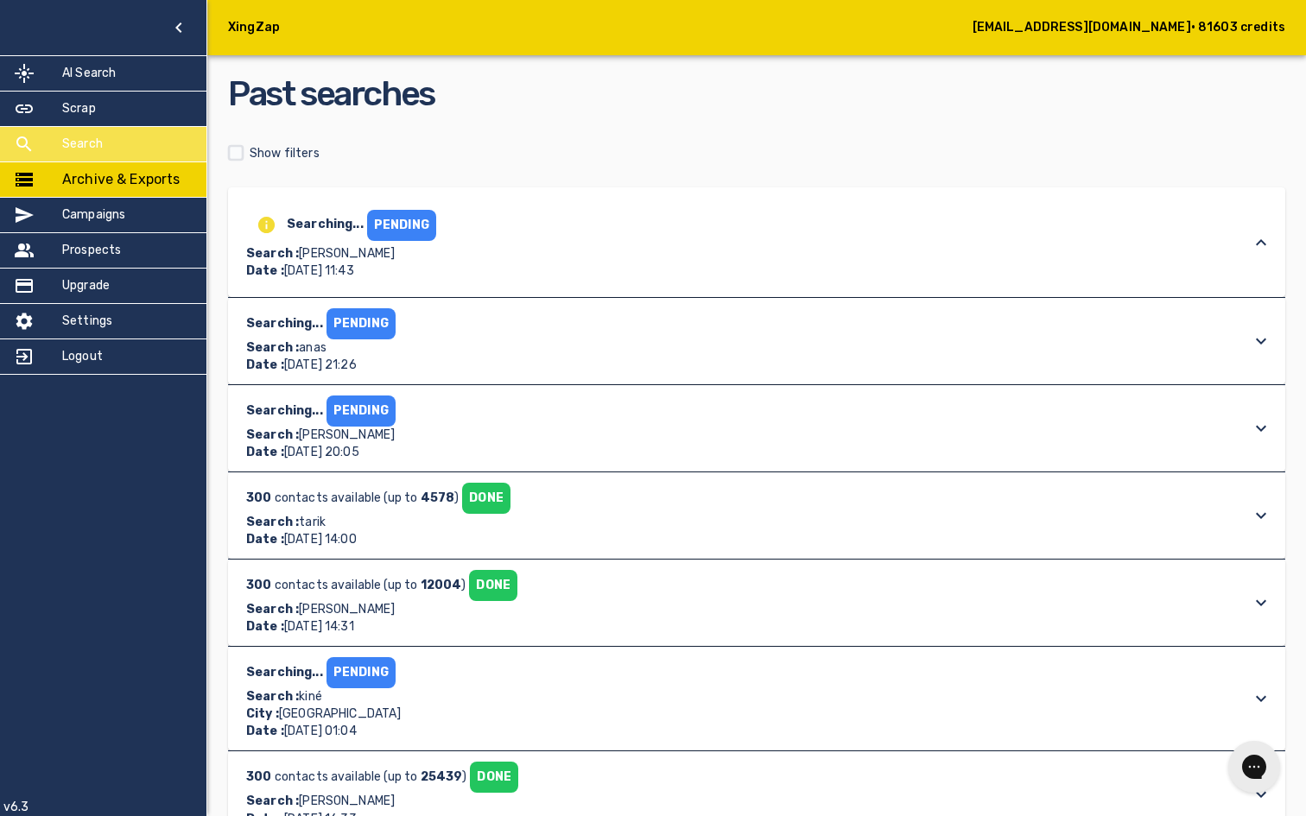
click at [125, 152] on div "Search" at bounding box center [103, 144] width 206 height 35
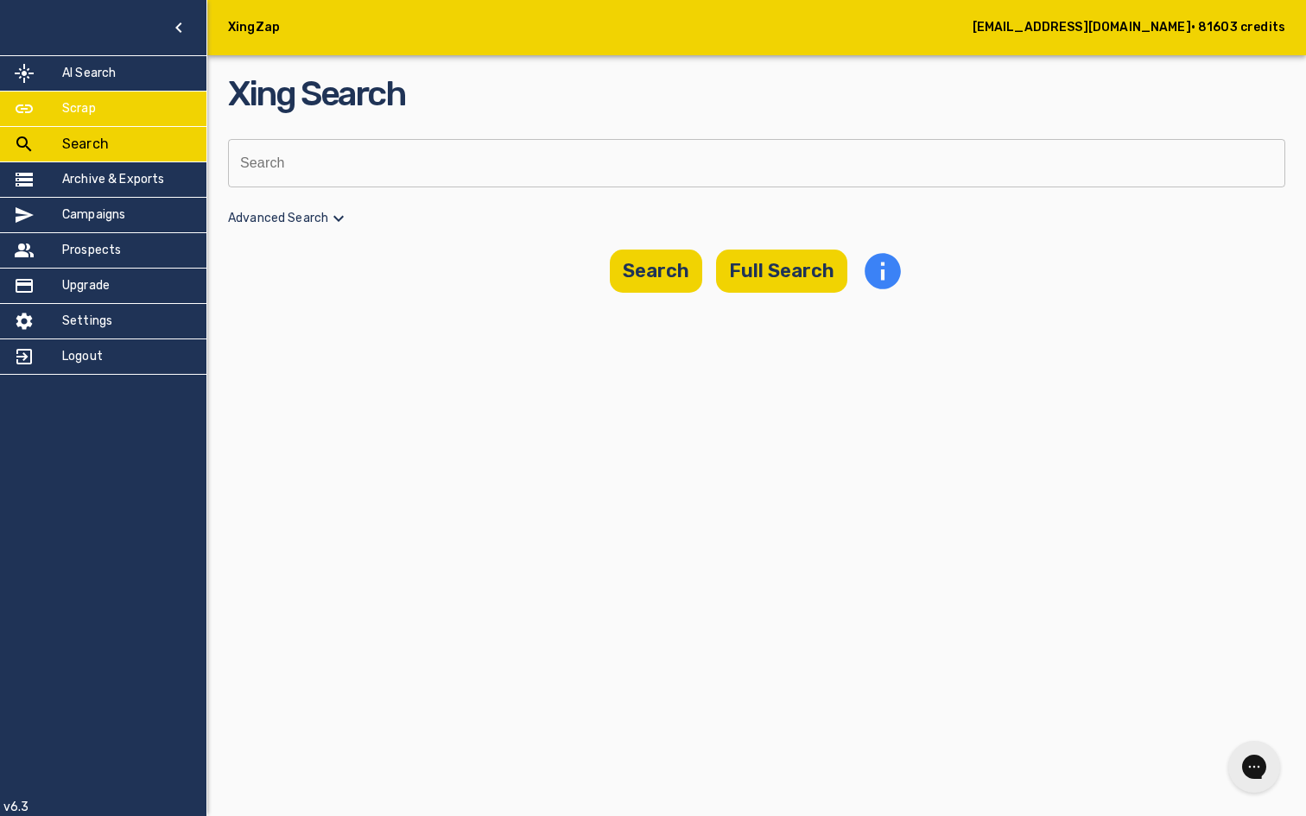
click at [125, 115] on div "Scrap" at bounding box center [103, 109] width 206 height 35
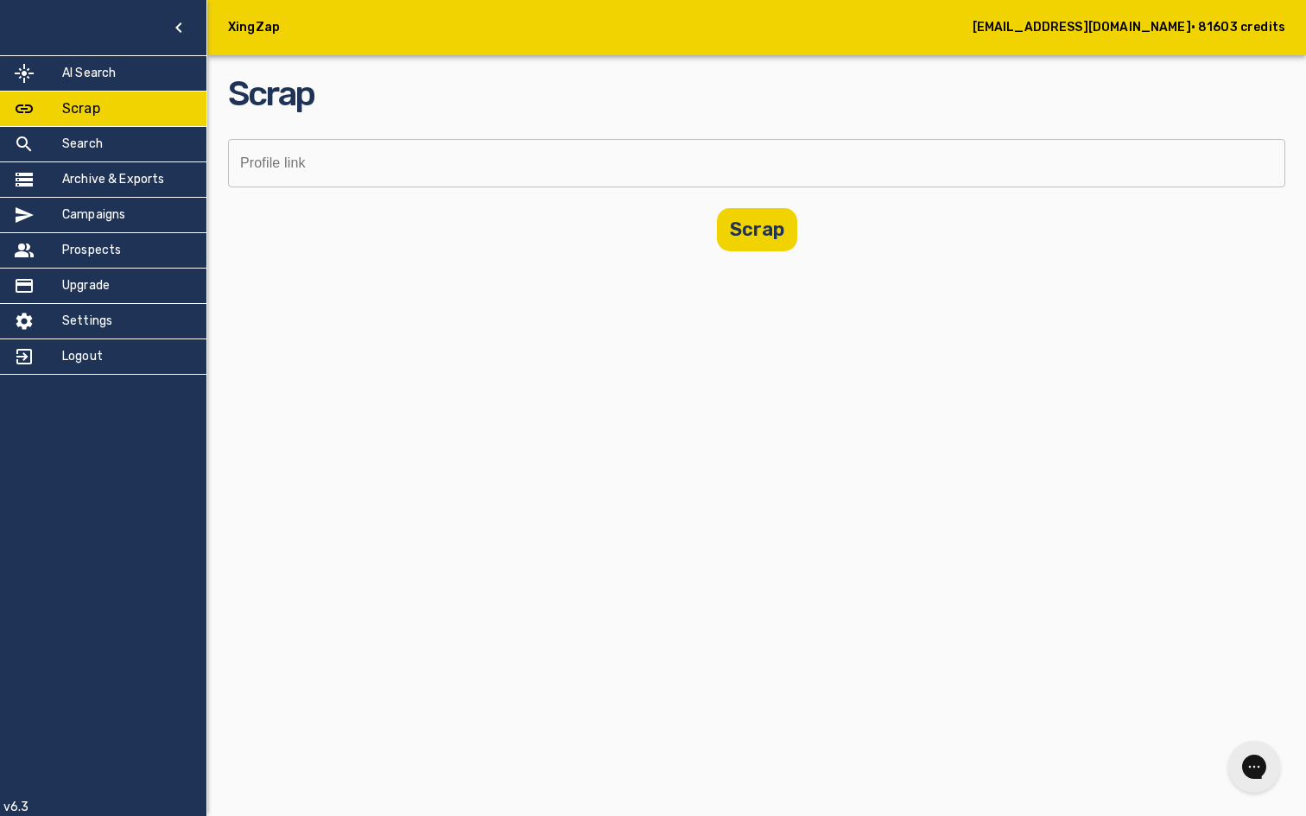
click at [117, 79] on div "AI Search" at bounding box center [103, 73] width 206 height 35
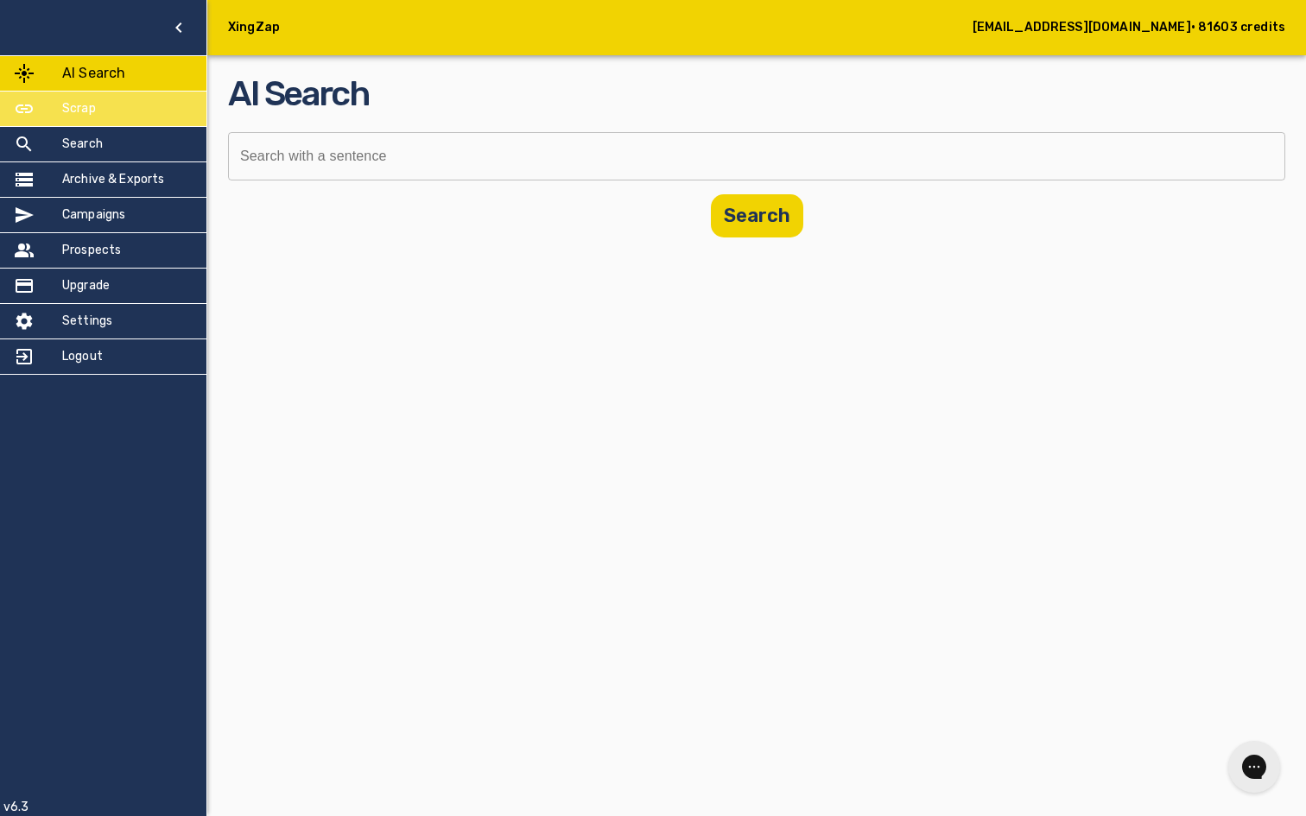
click at [119, 107] on div "Scrap" at bounding box center [103, 109] width 206 height 35
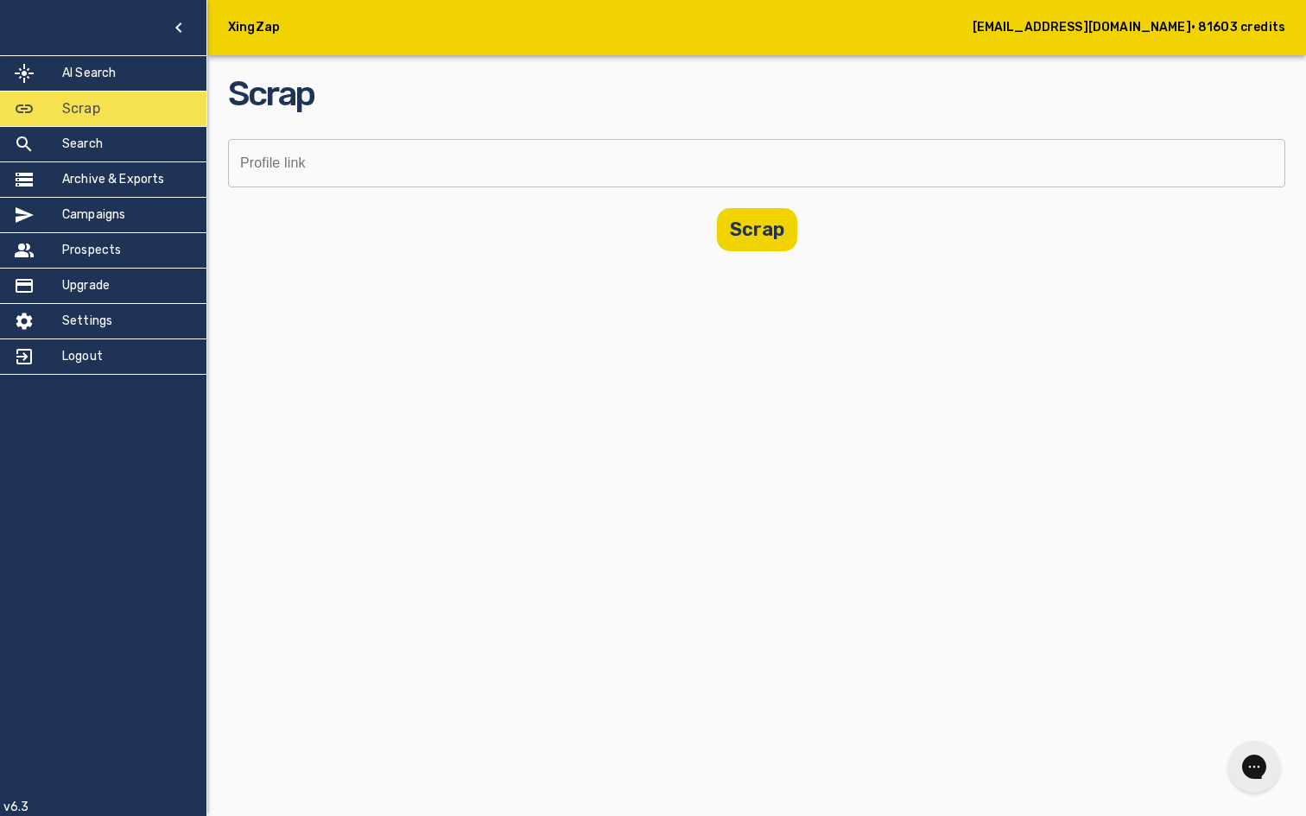
click at [118, 94] on div "Scrap" at bounding box center [103, 109] width 206 height 35
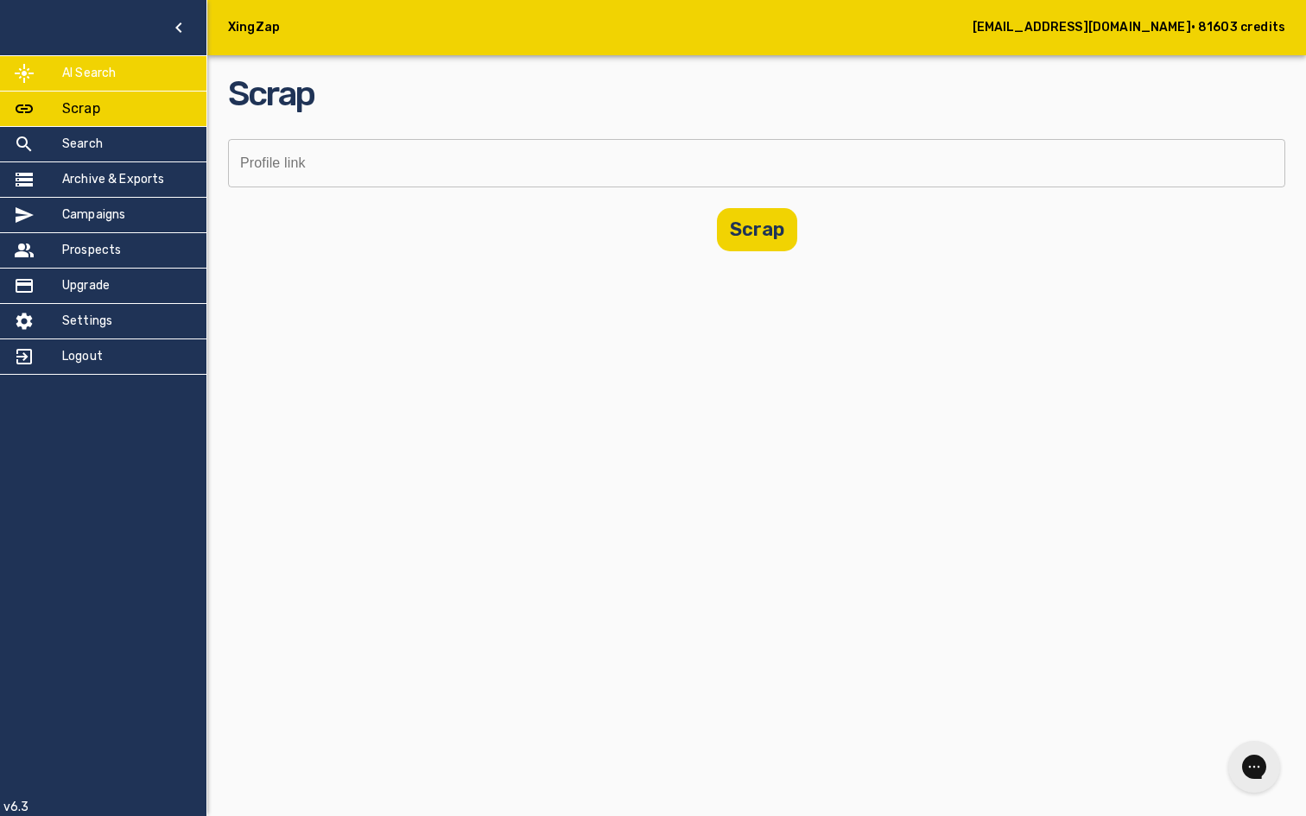
click at [113, 86] on div "AI Search" at bounding box center [103, 73] width 206 height 35
